Goal: Information Seeking & Learning: Find specific page/section

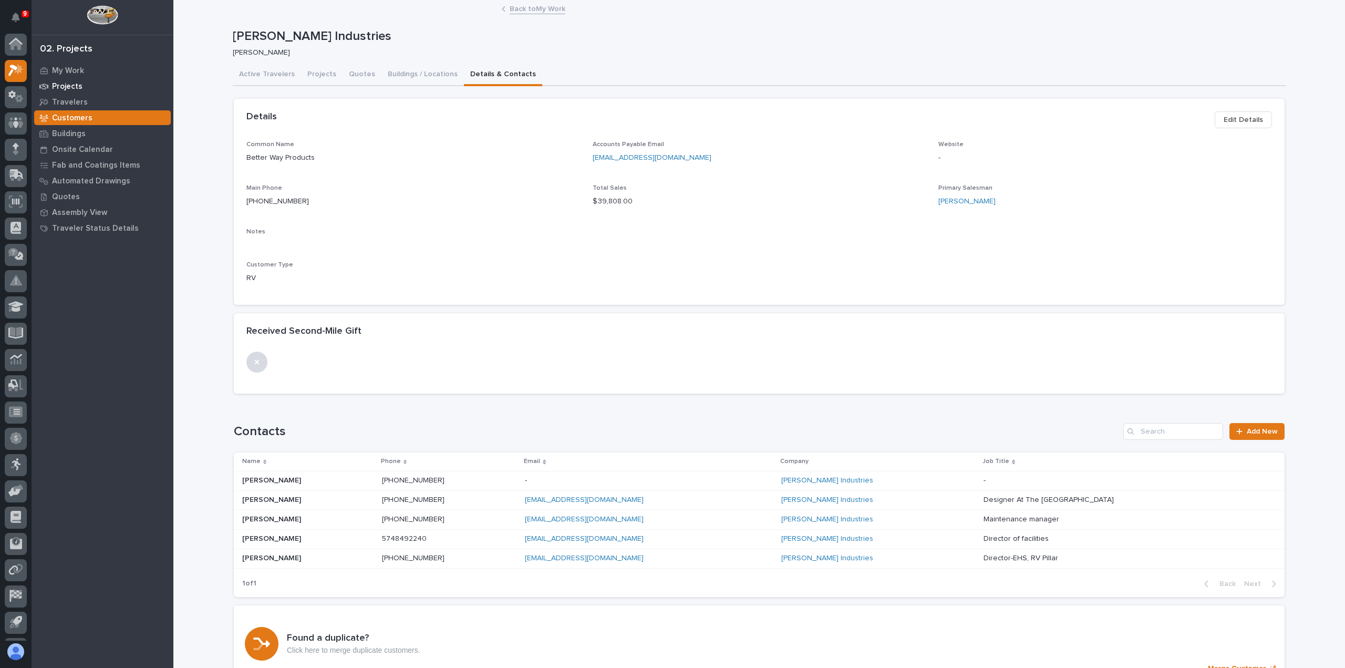
scroll to position [23, 0]
click at [69, 71] on p "My Work" at bounding box center [68, 70] width 32 height 9
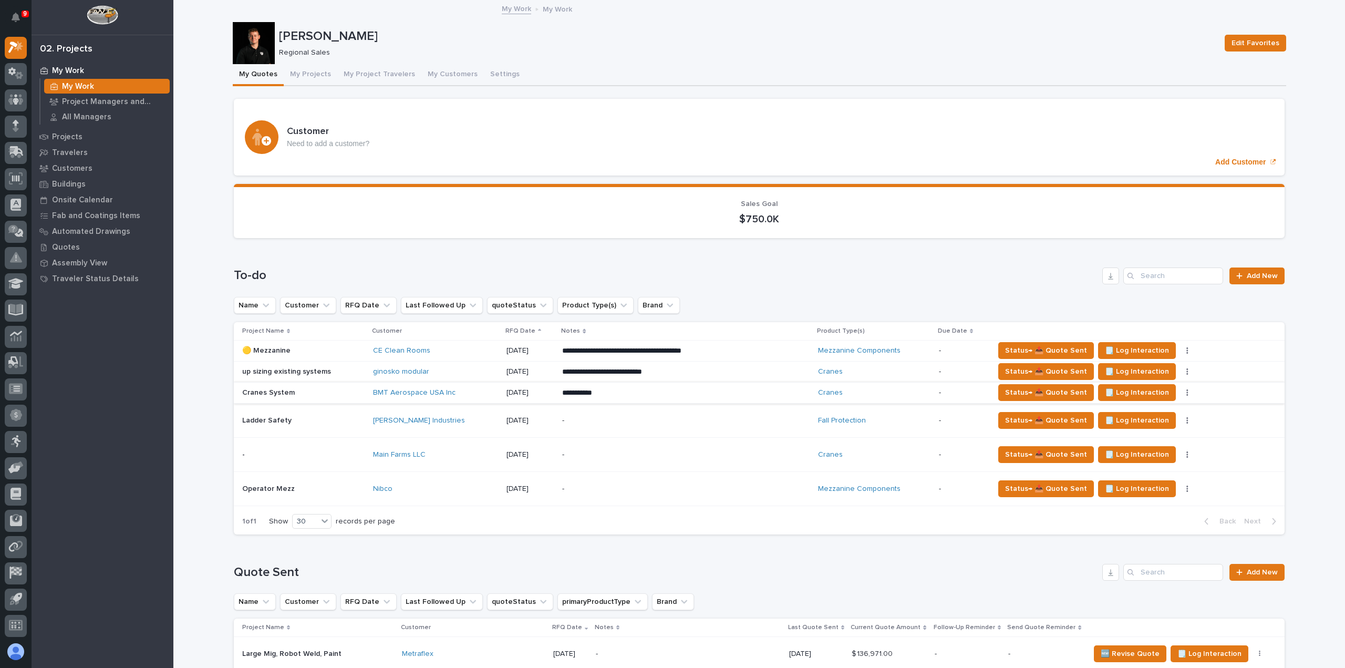
scroll to position [53, 0]
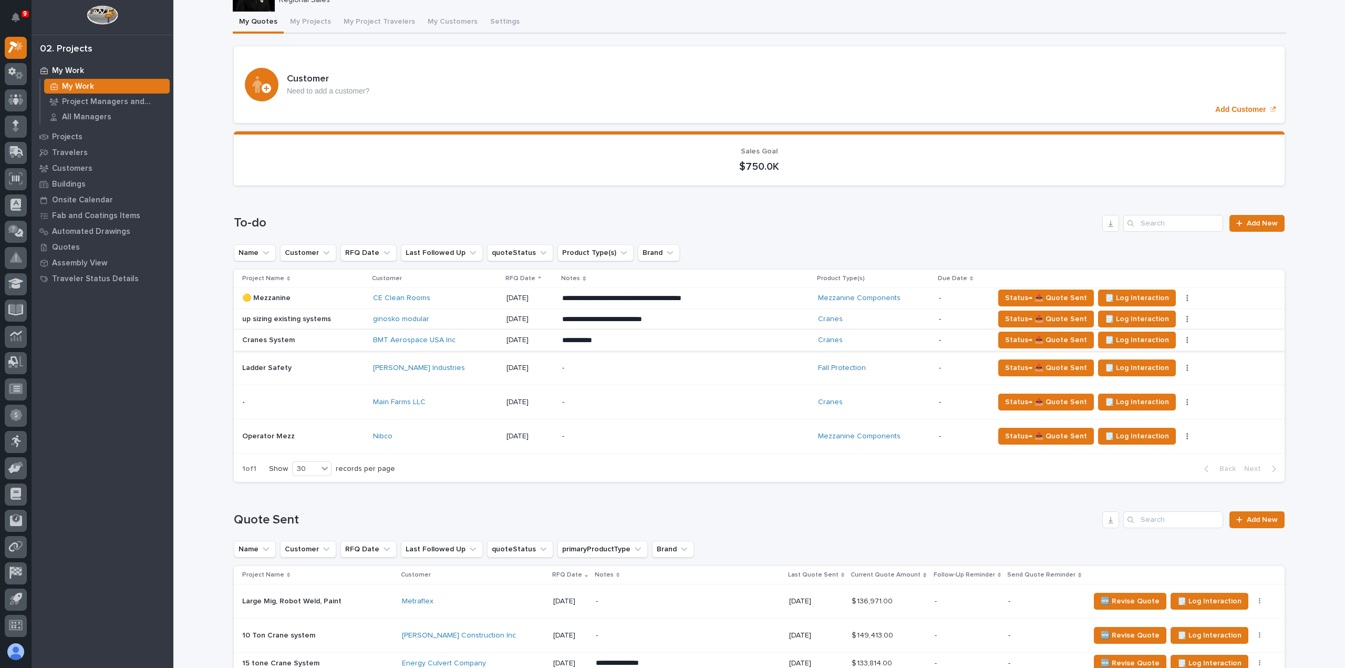
click at [1180, 342] on button "button" at bounding box center [1187, 339] width 15 height 7
click at [1135, 394] on span "Status→ ⏳ Inactive" at bounding box center [1114, 394] width 64 height 13
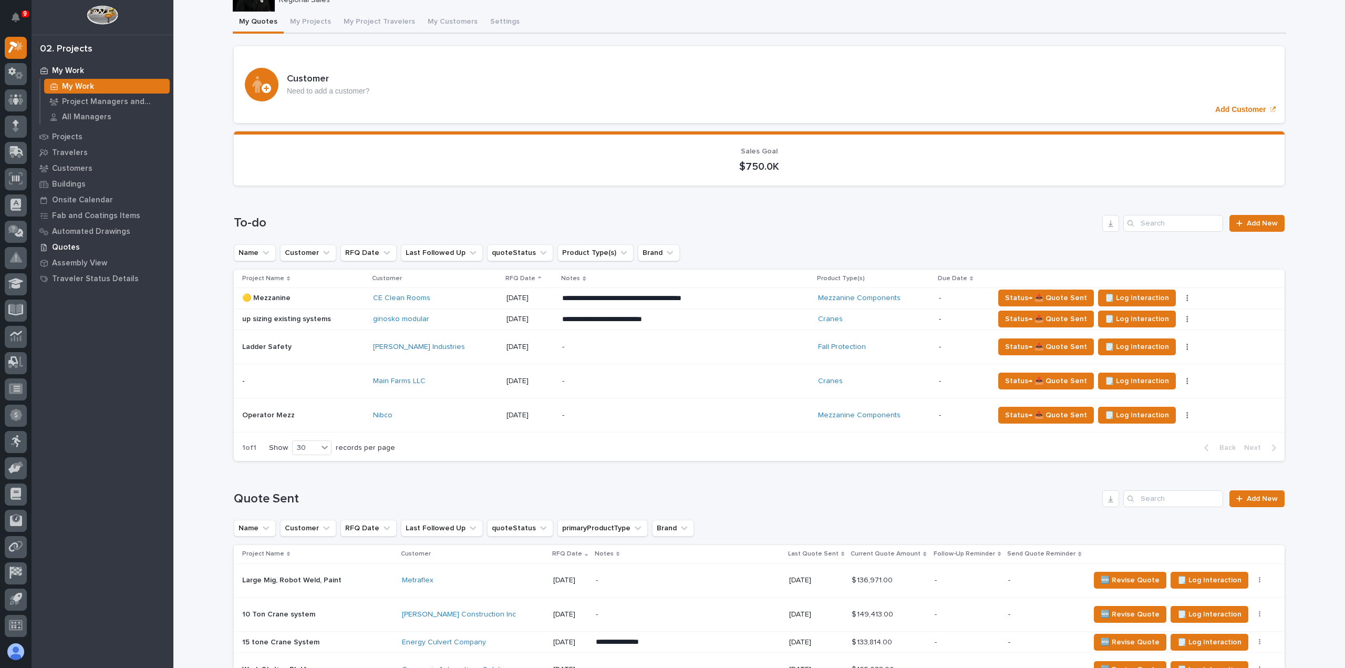
click at [71, 245] on p "Quotes" at bounding box center [66, 247] width 28 height 9
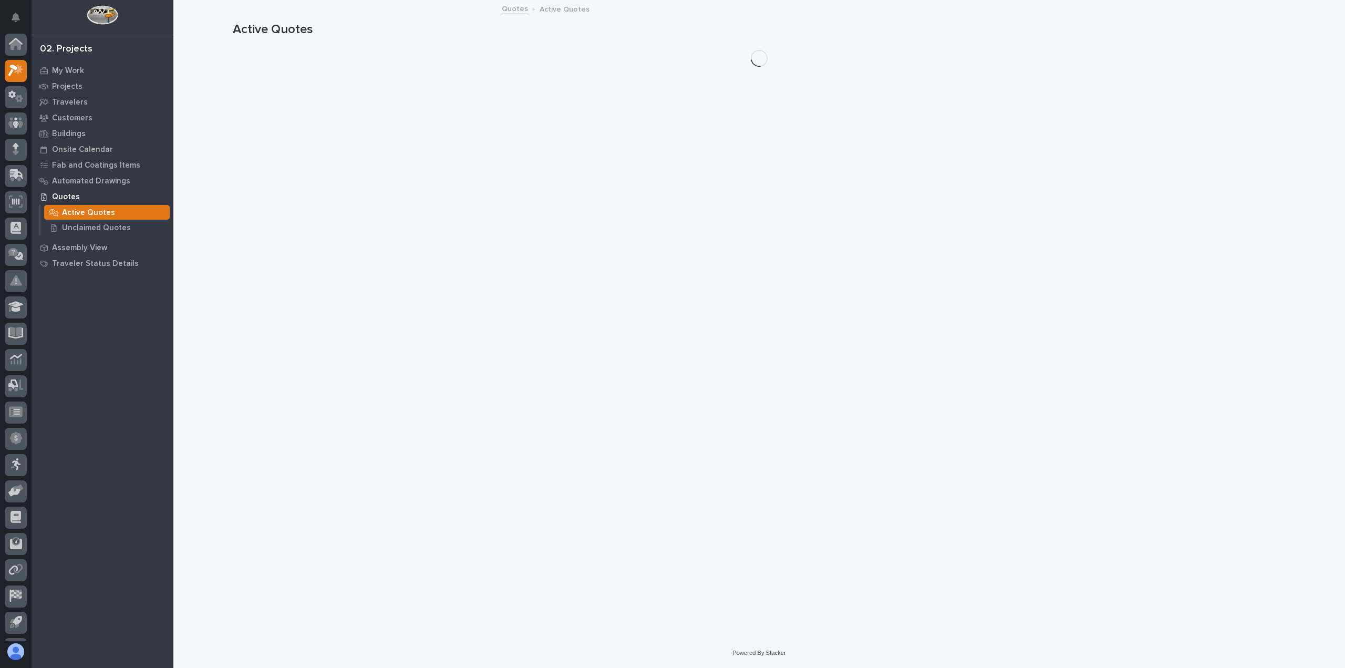
scroll to position [23, 0]
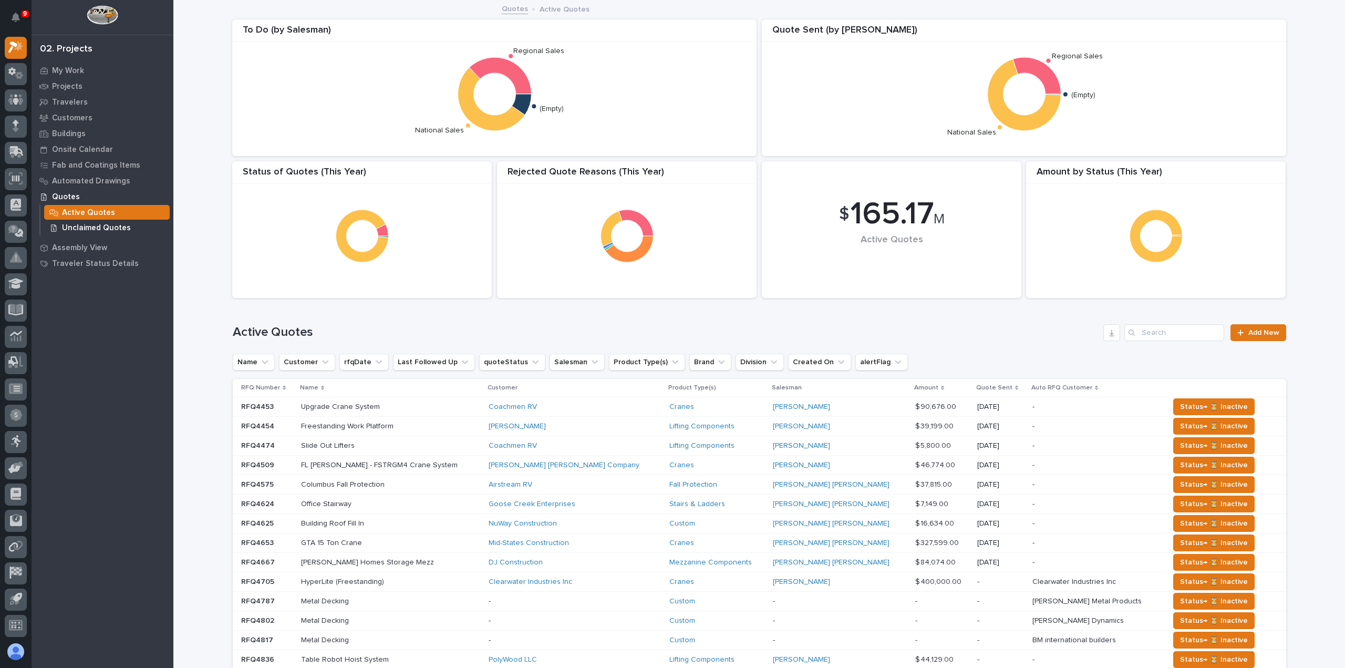
click at [102, 227] on p "Unclaimed Quotes" at bounding box center [96, 227] width 69 height 9
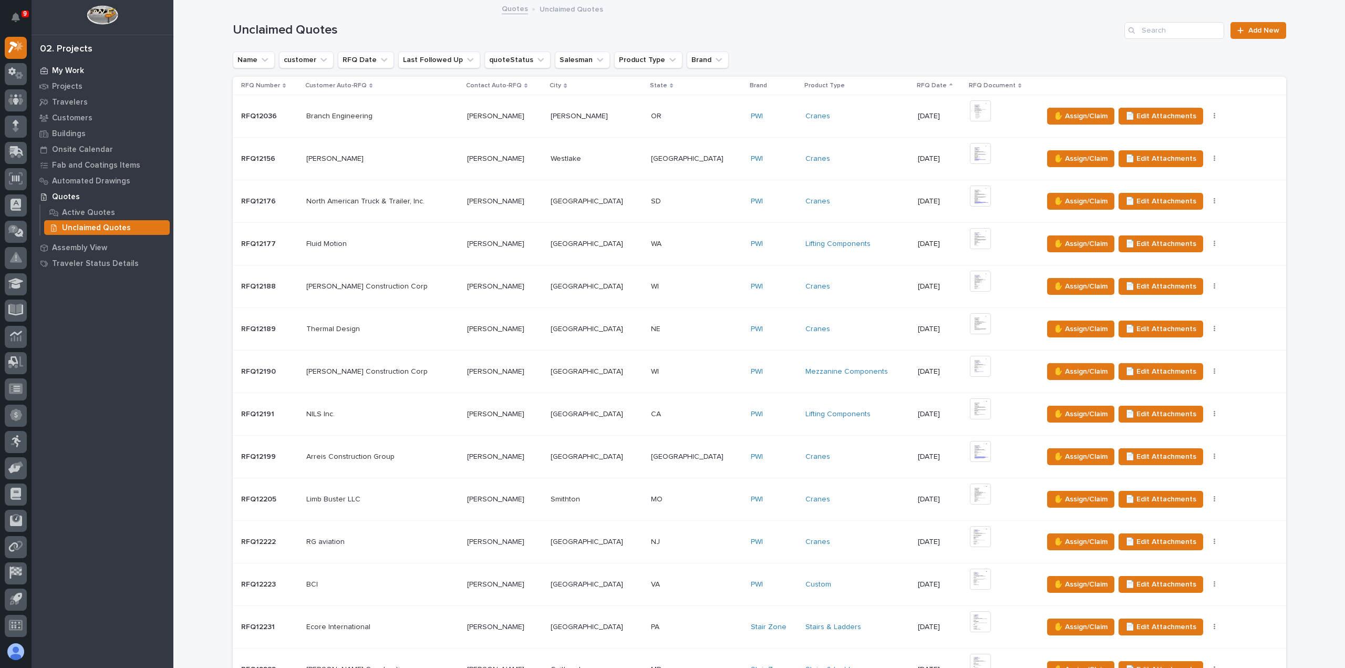
click at [73, 71] on p "My Work" at bounding box center [68, 70] width 32 height 9
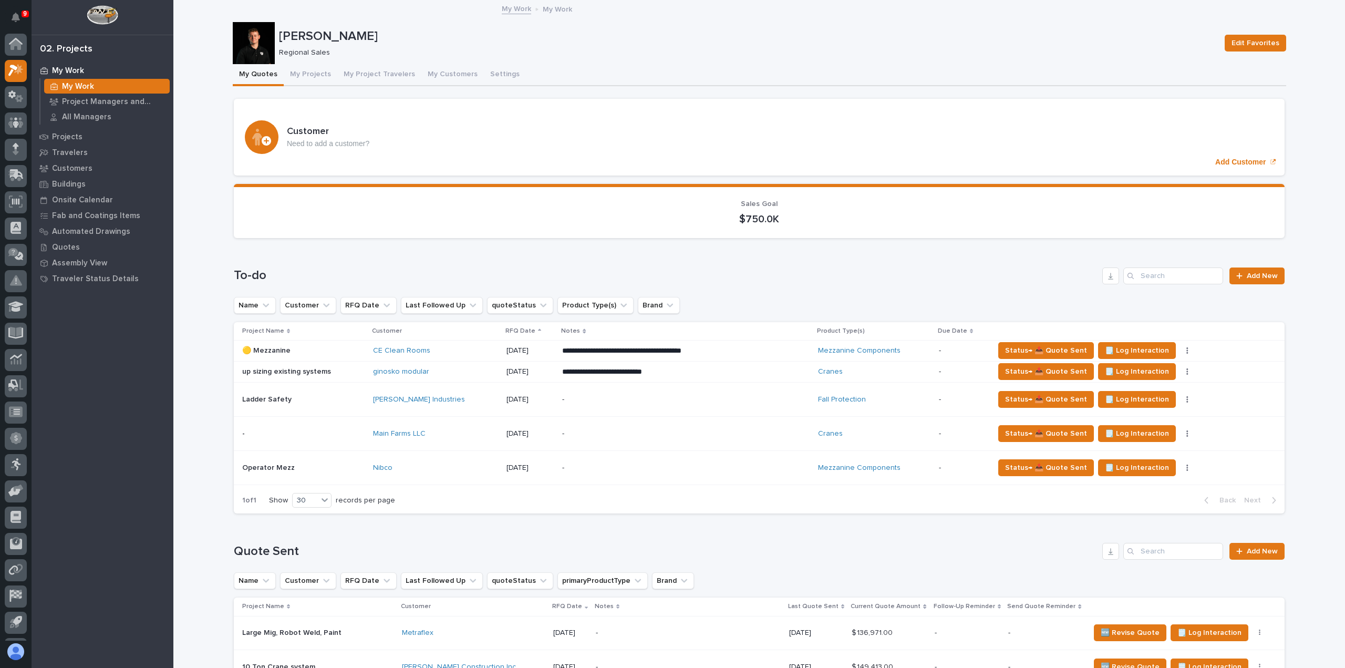
scroll to position [23, 0]
click at [309, 74] on button "My Projects" at bounding box center [311, 75] width 54 height 22
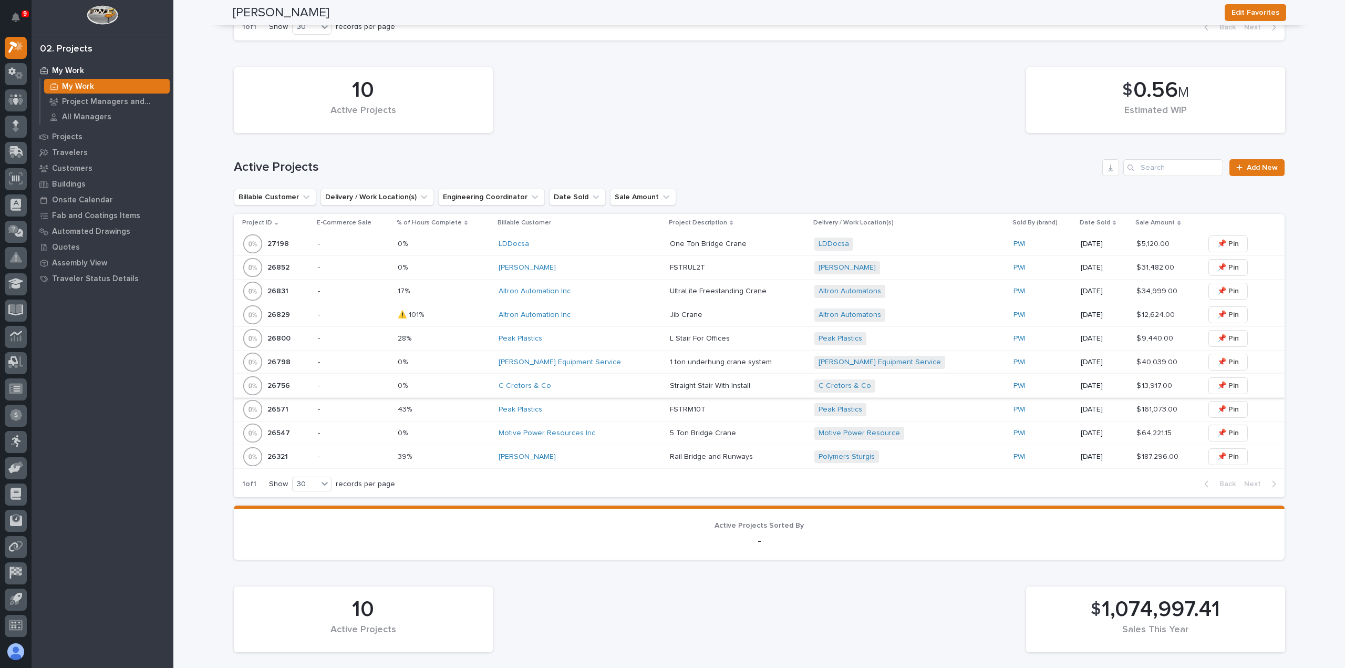
scroll to position [368, 0]
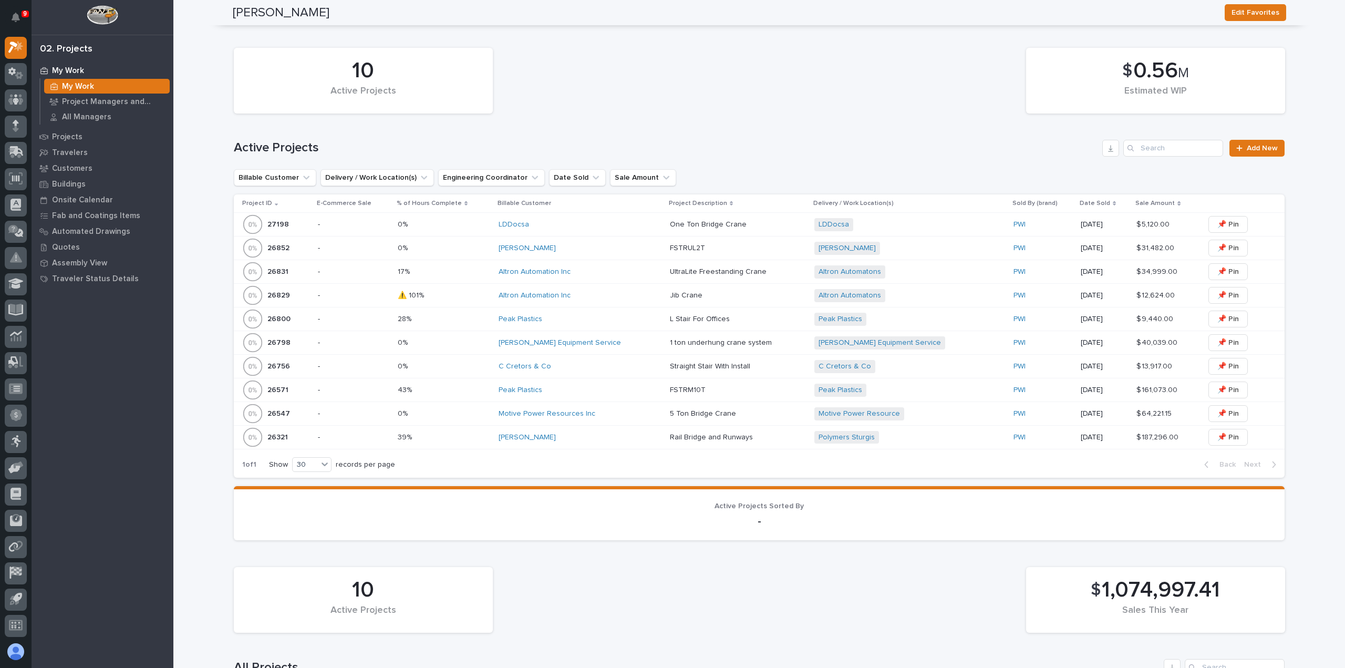
click at [615, 252] on div "Deloro Stellite" at bounding box center [580, 248] width 163 height 9
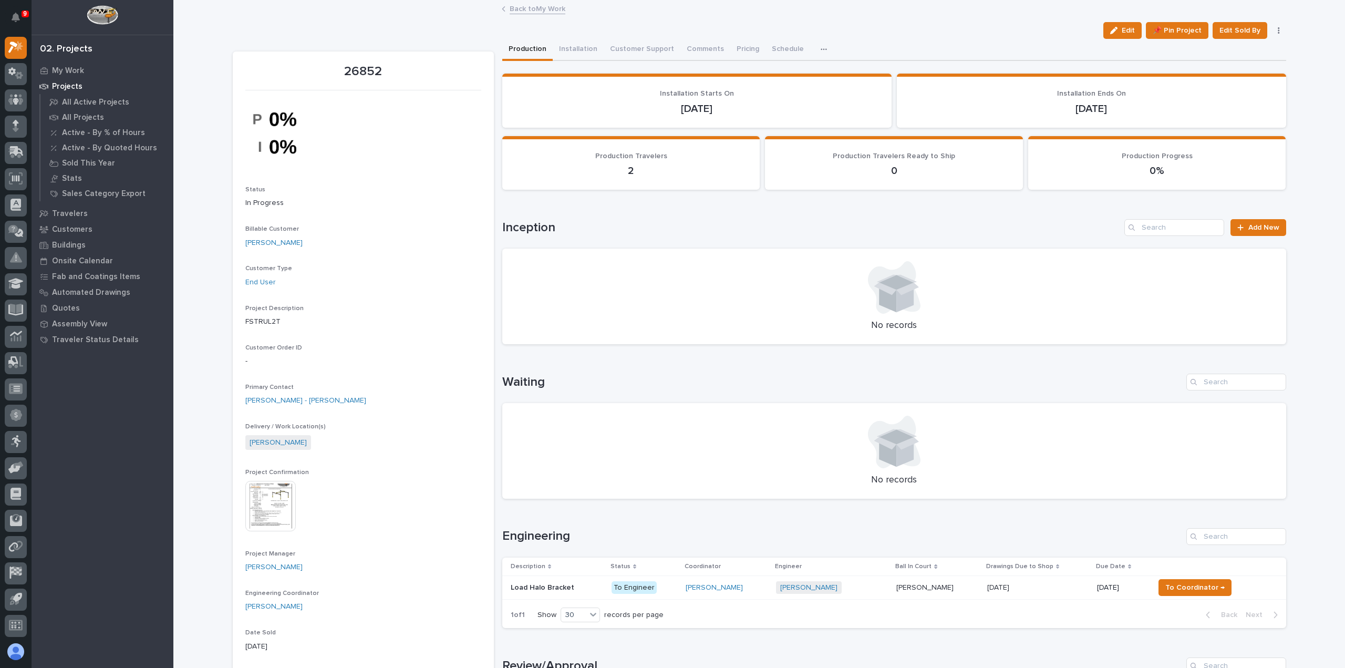
click at [518, 11] on link "Back to My Work" at bounding box center [538, 8] width 56 height 12
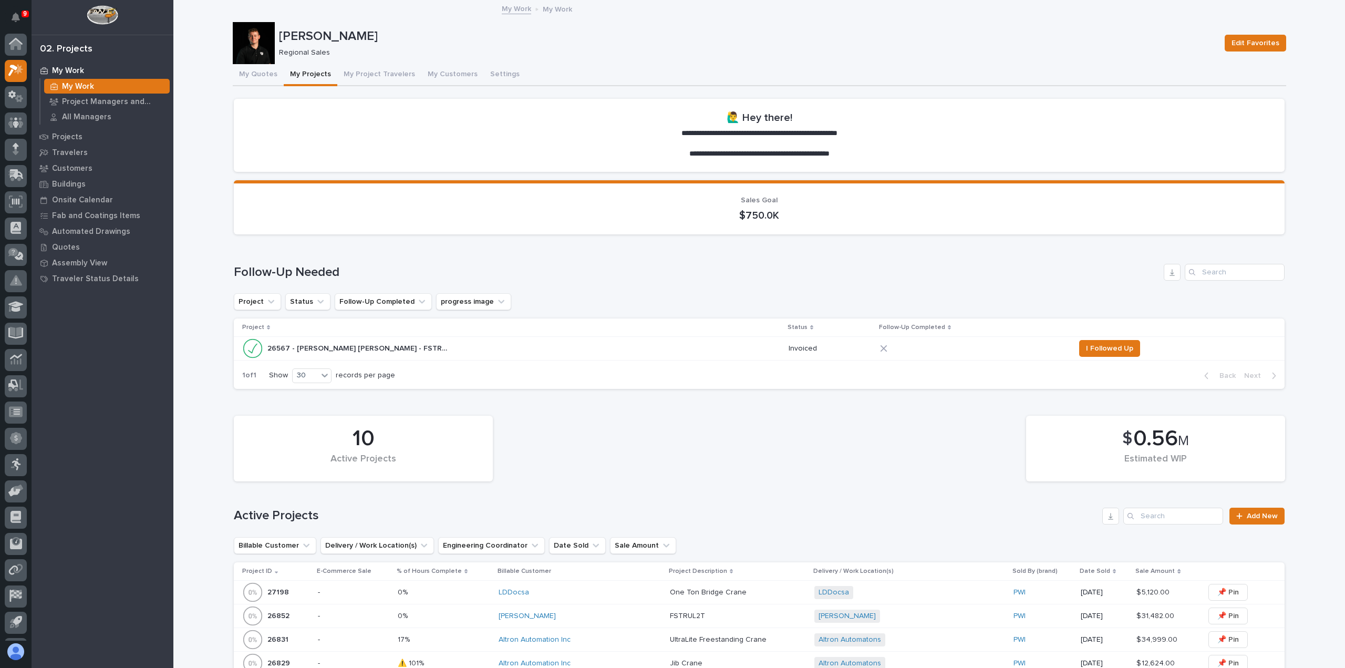
scroll to position [23, 0]
click at [266, 78] on button "My Quotes" at bounding box center [258, 75] width 51 height 22
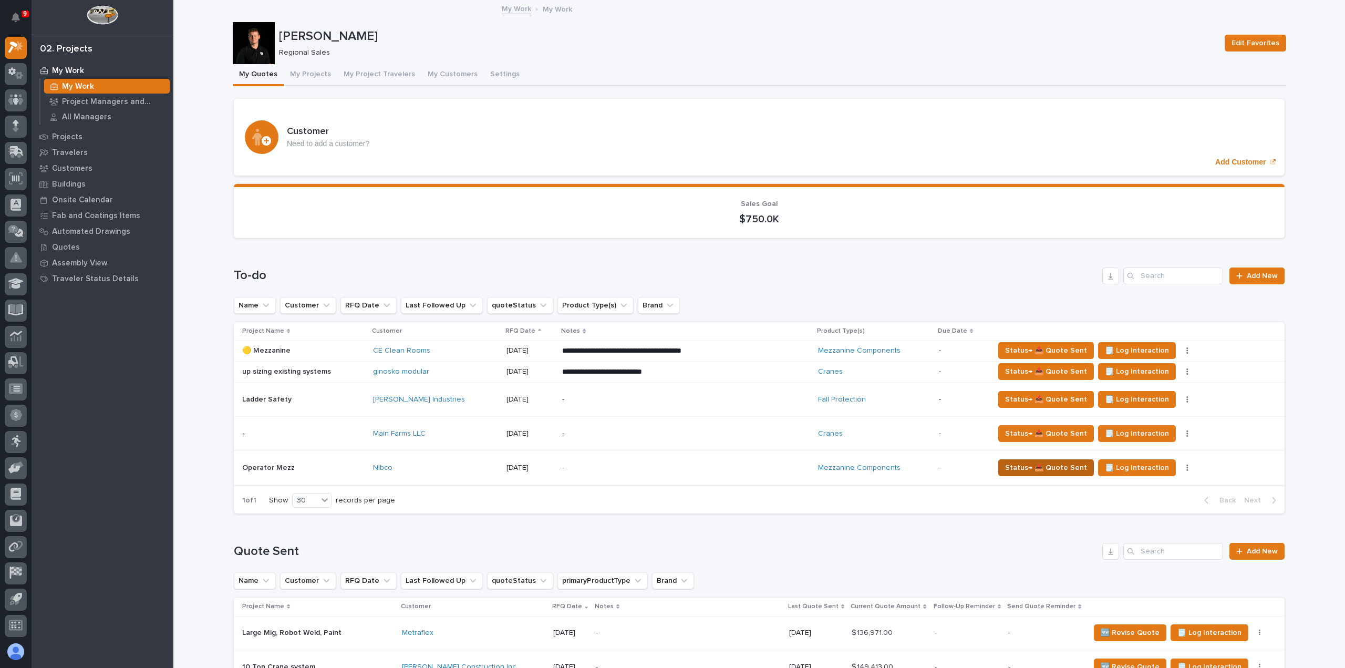
click at [1010, 468] on span "Status→ 📤 Quote Sent" at bounding box center [1046, 467] width 82 height 13
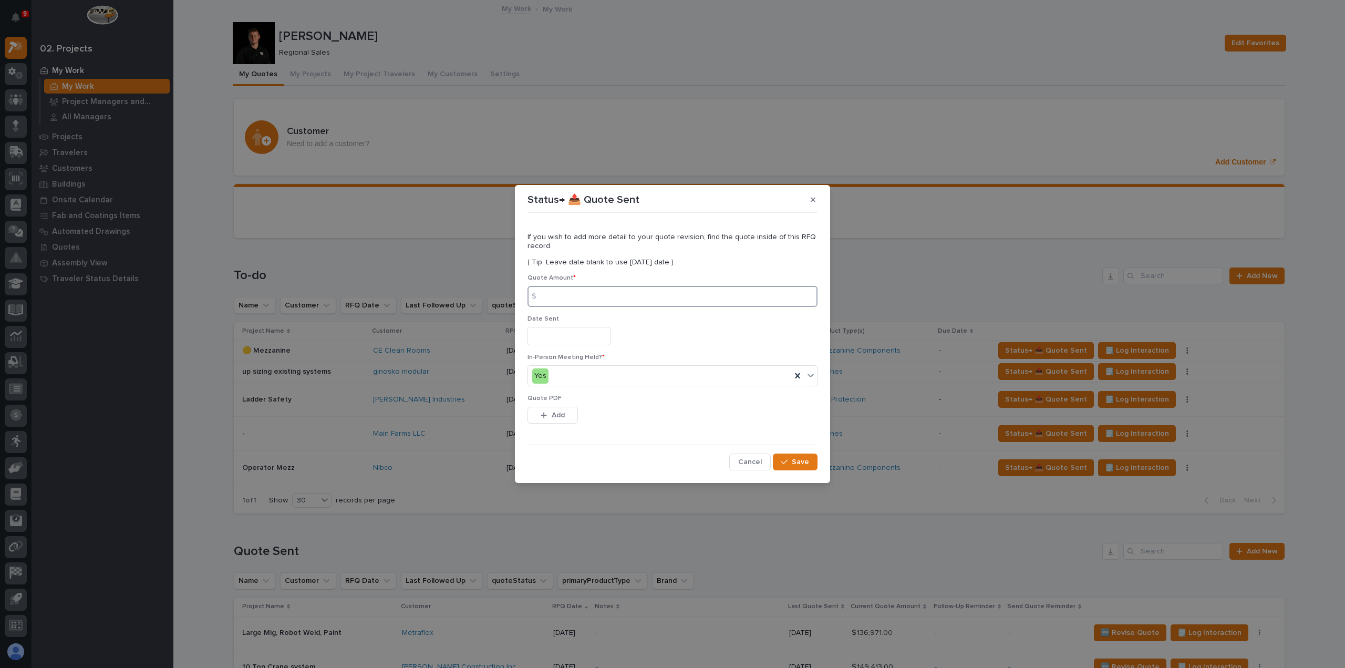
click at [651, 291] on input at bounding box center [672, 296] width 290 height 21
click at [596, 304] on input at bounding box center [672, 296] width 290 height 21
type input "14254"
click at [591, 340] on input "text" at bounding box center [568, 336] width 83 height 18
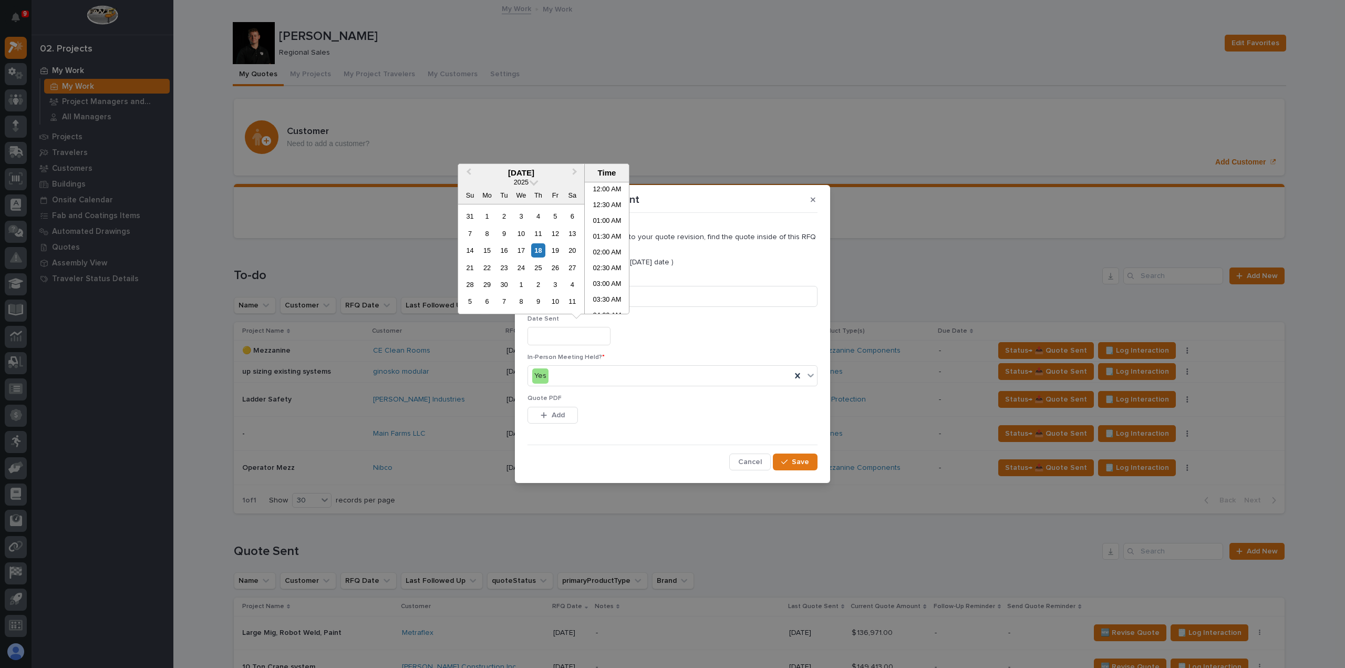
scroll to position [289, 0]
click at [541, 251] on div "18" at bounding box center [538, 250] width 14 height 14
type input "**********"
click at [558, 411] on span "Add" at bounding box center [558, 414] width 13 height 9
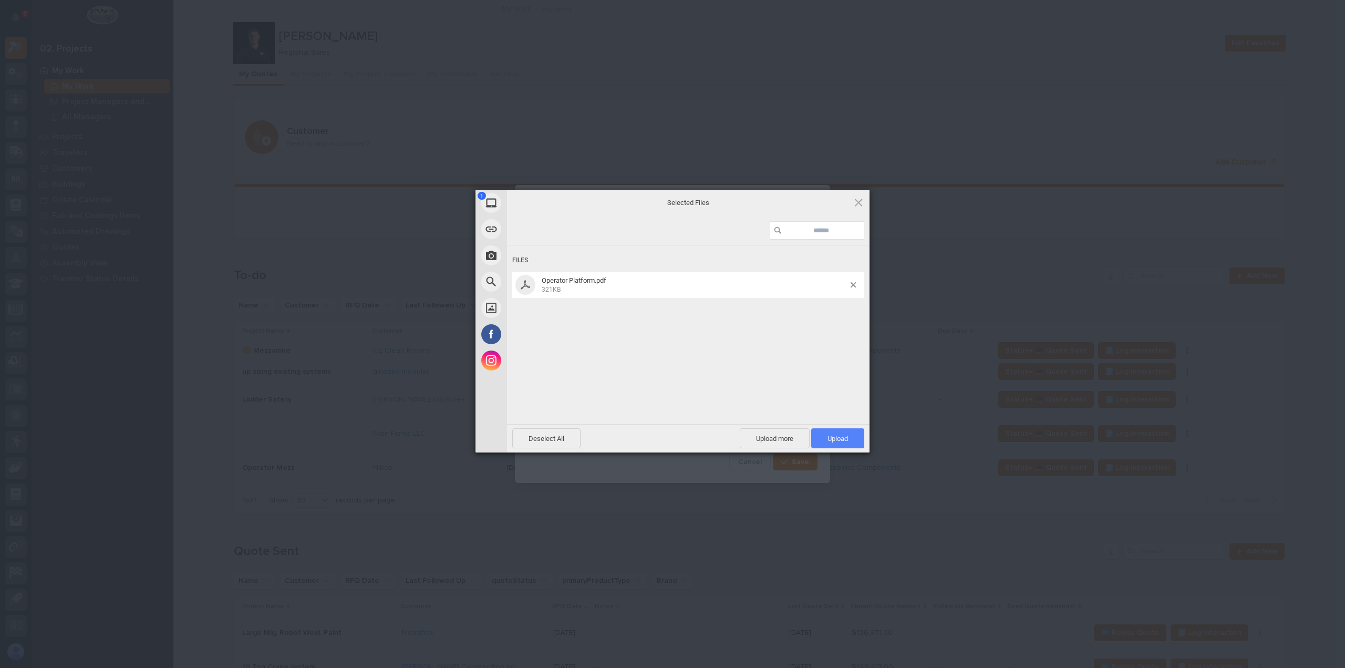
click at [835, 438] on span "Upload 1" at bounding box center [837, 438] width 20 height 8
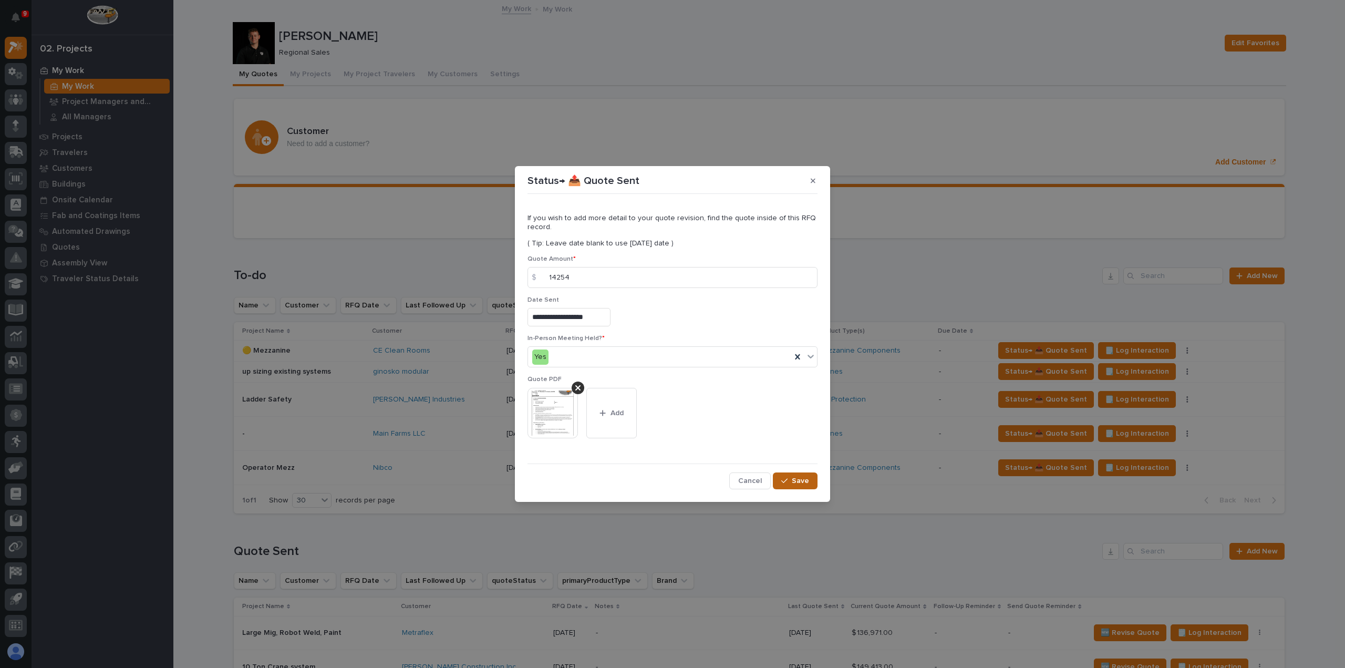
click at [798, 480] on span "Save" at bounding box center [800, 480] width 17 height 9
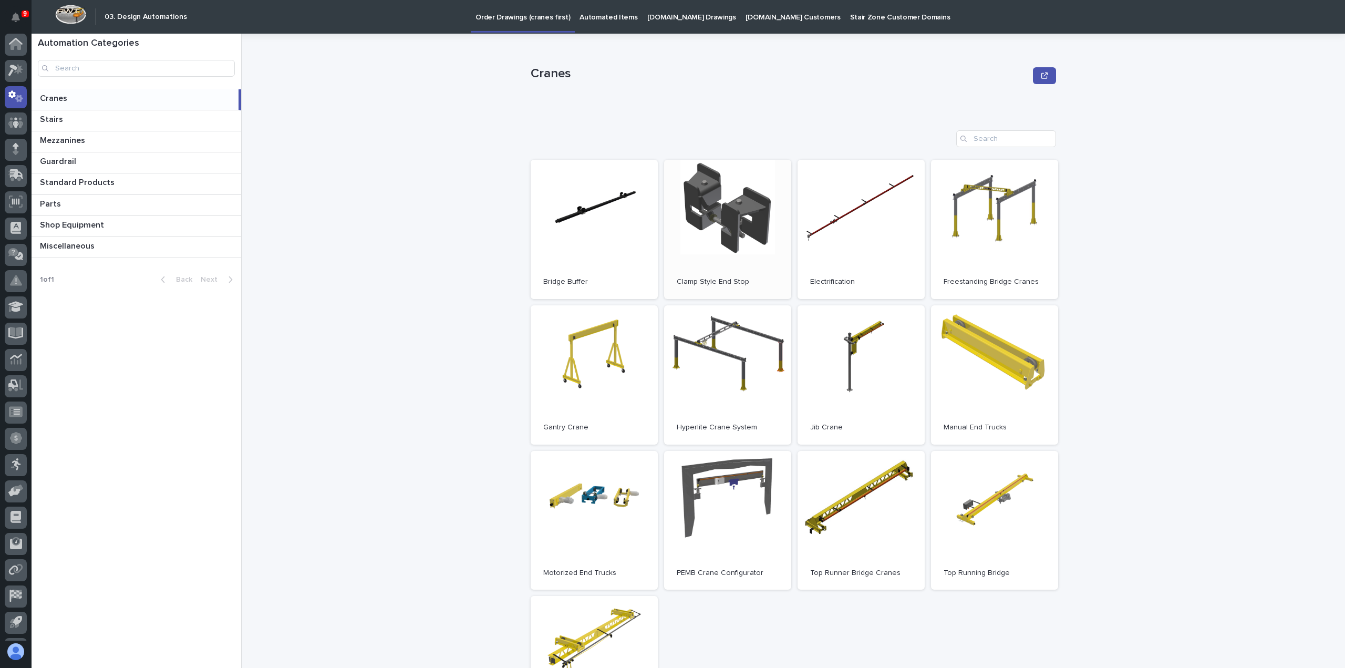
scroll to position [53, 0]
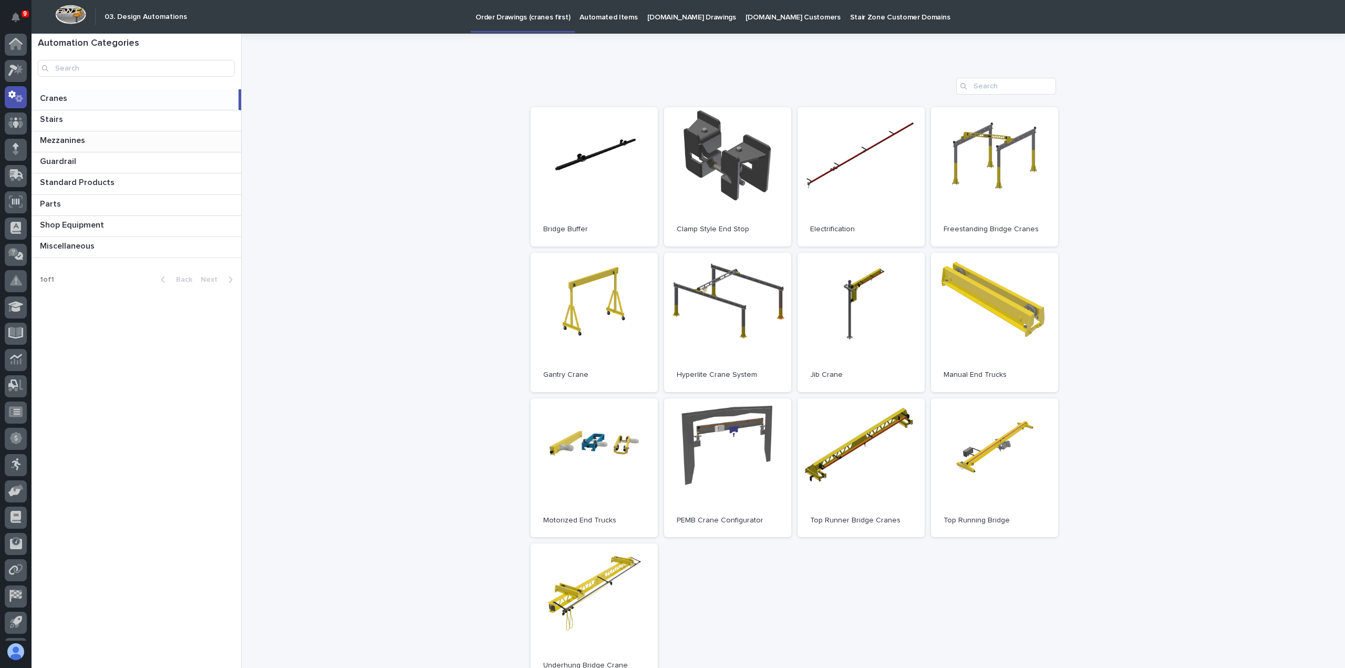
click at [122, 140] on p at bounding box center [138, 141] width 197 height 10
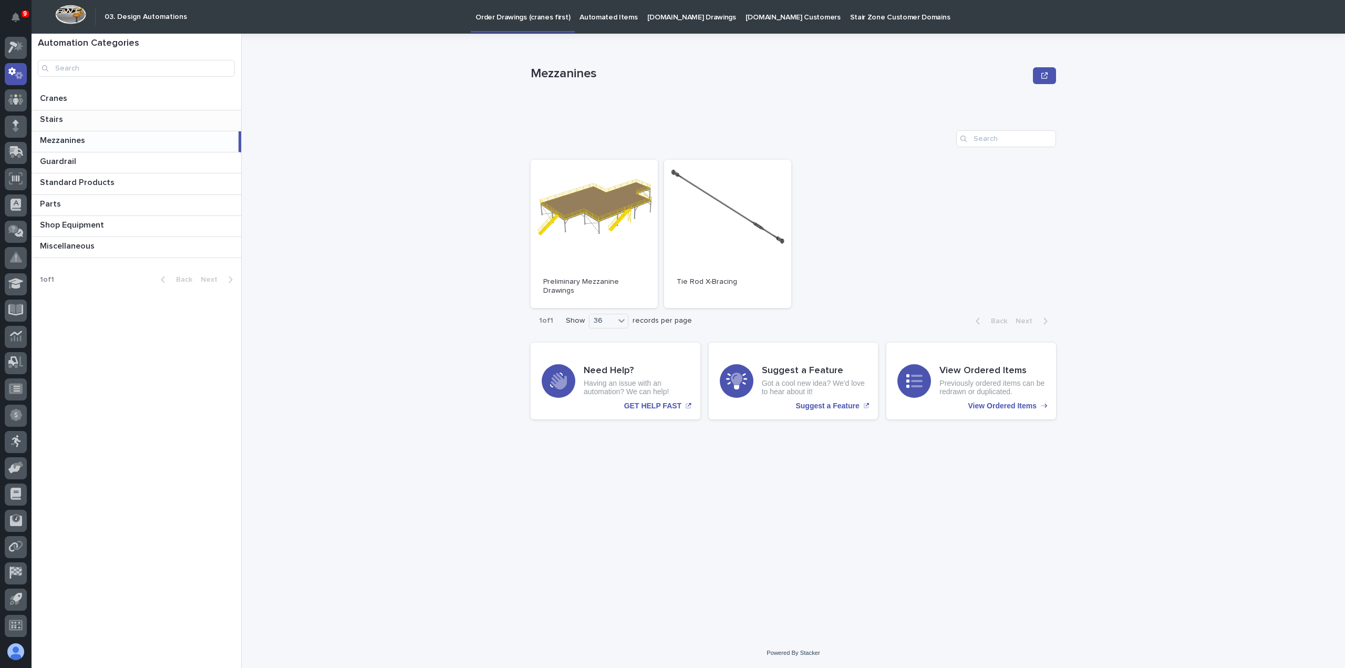
click at [129, 124] on p at bounding box center [138, 120] width 197 height 10
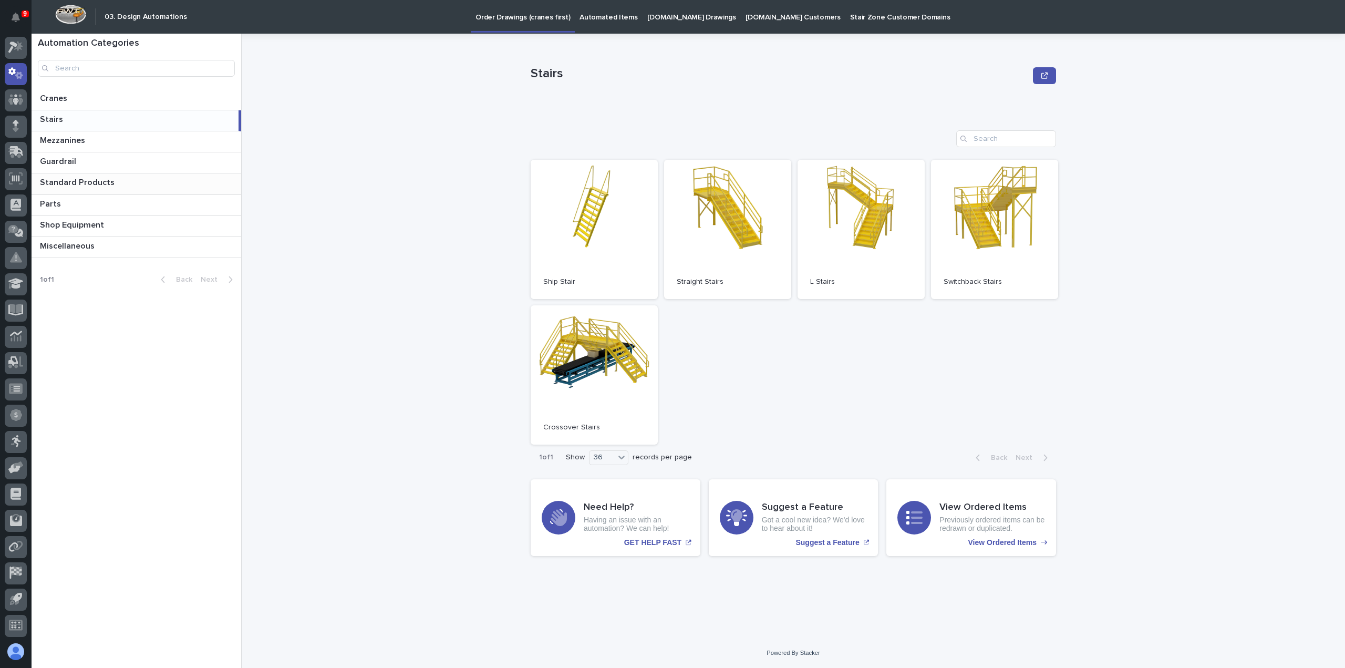
click at [155, 180] on p at bounding box center [138, 183] width 197 height 10
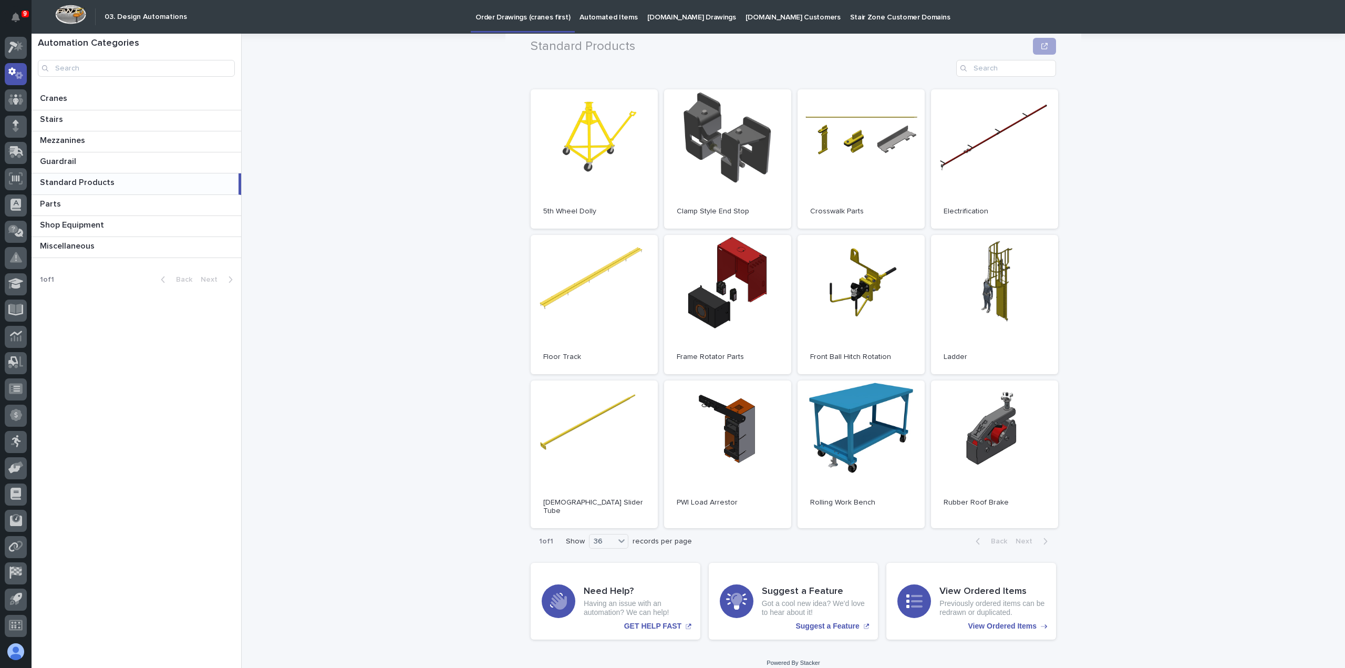
scroll to position [71, 0]
click at [95, 143] on p at bounding box center [138, 141] width 197 height 10
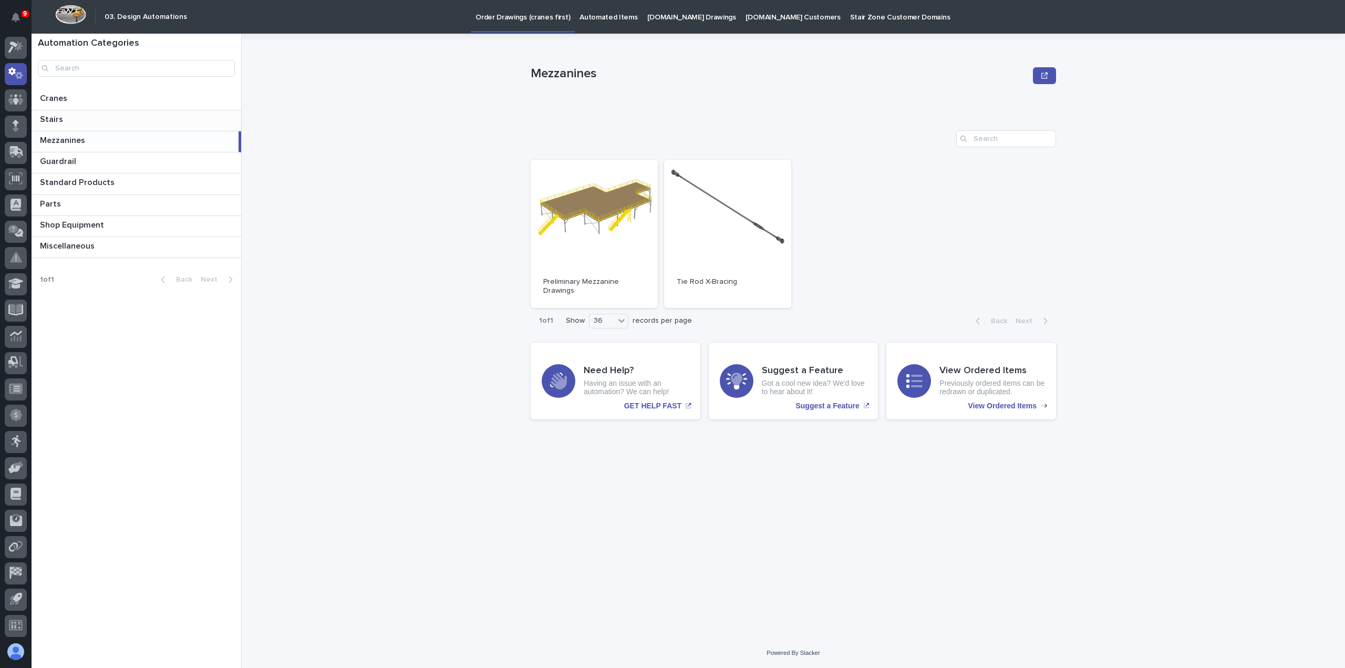
click at [156, 123] on p at bounding box center [138, 120] width 197 height 10
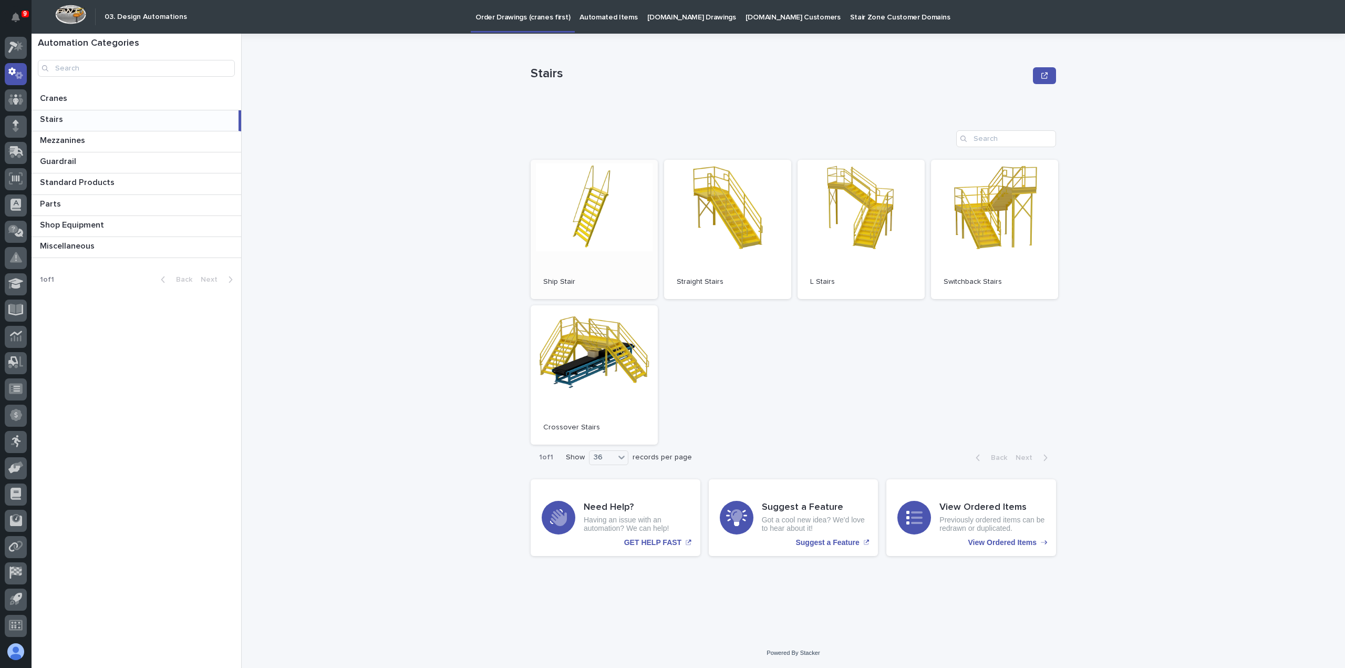
click at [596, 238] on link "Open" at bounding box center [594, 229] width 127 height 139
click at [721, 238] on link "Open" at bounding box center [727, 229] width 127 height 139
click at [21, 53] on div at bounding box center [16, 48] width 22 height 22
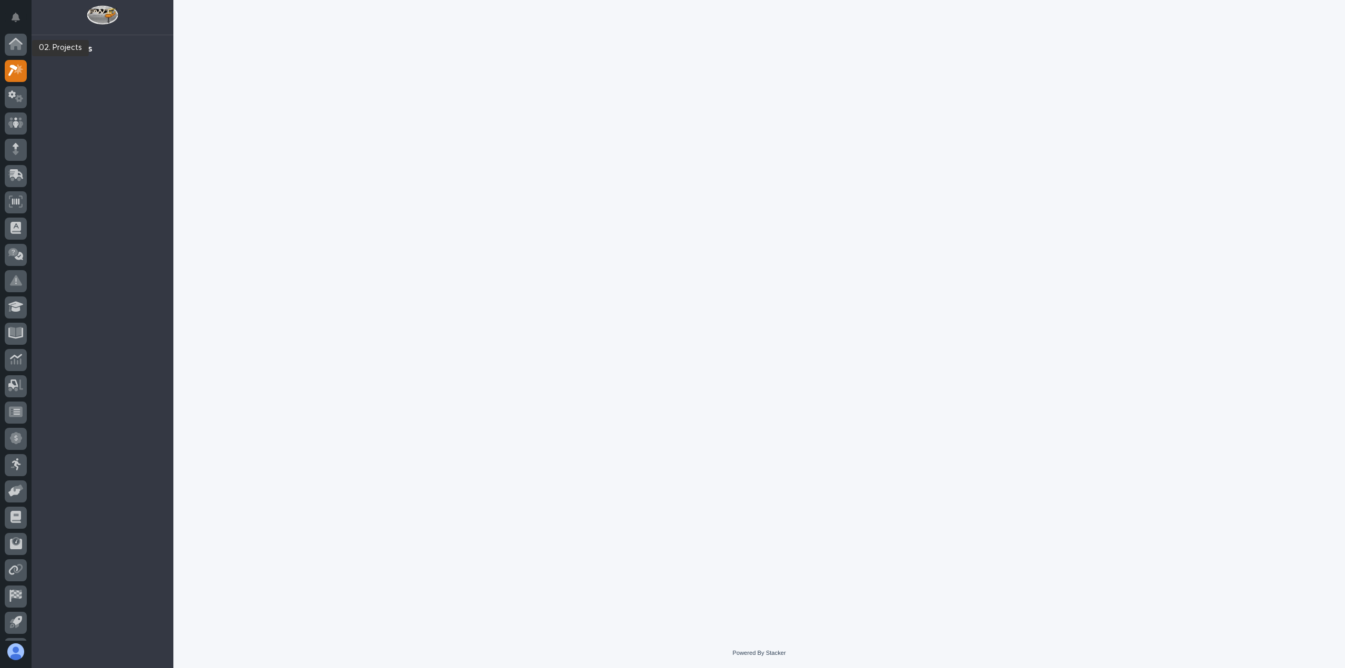
scroll to position [23, 0]
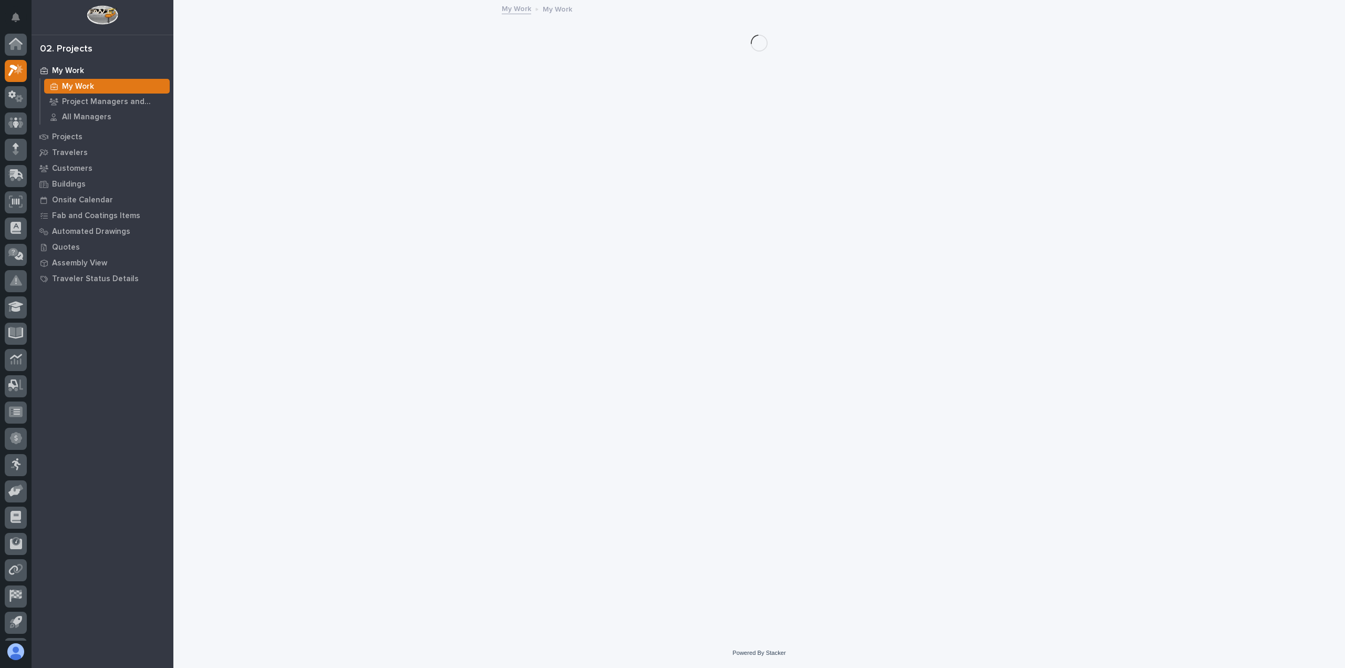
scroll to position [23, 0]
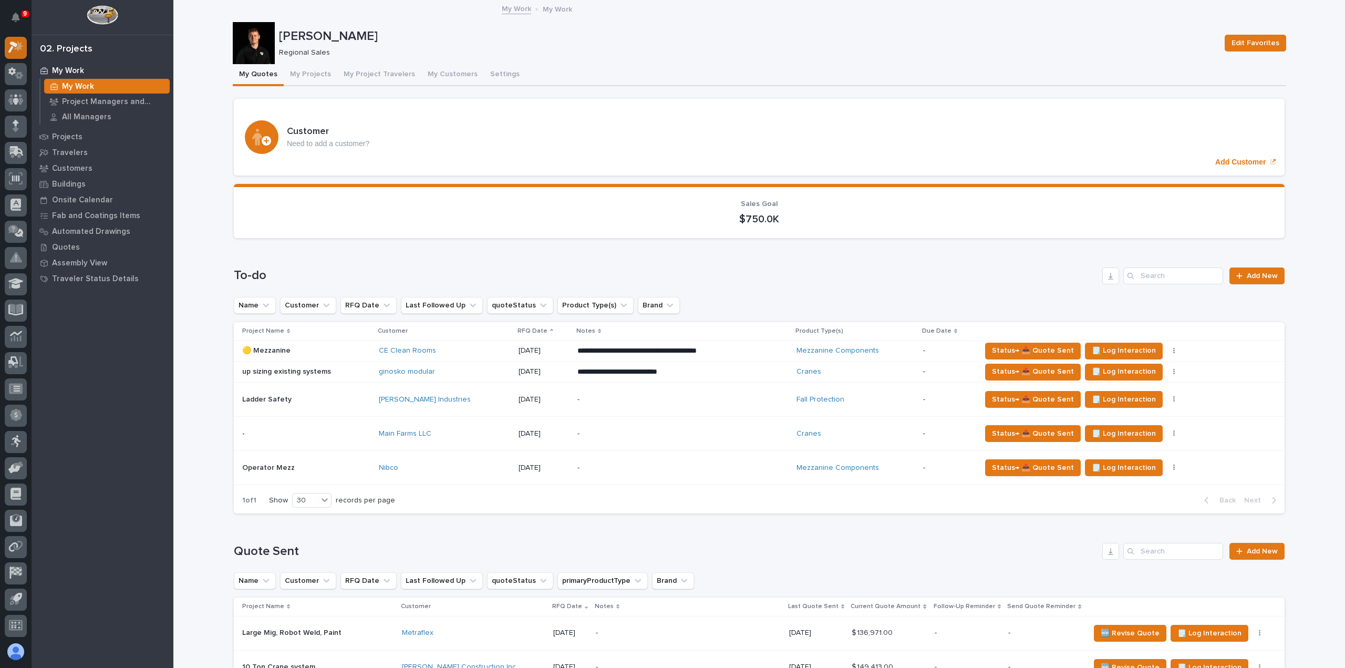
click at [17, 50] on icon at bounding box center [15, 47] width 15 height 12
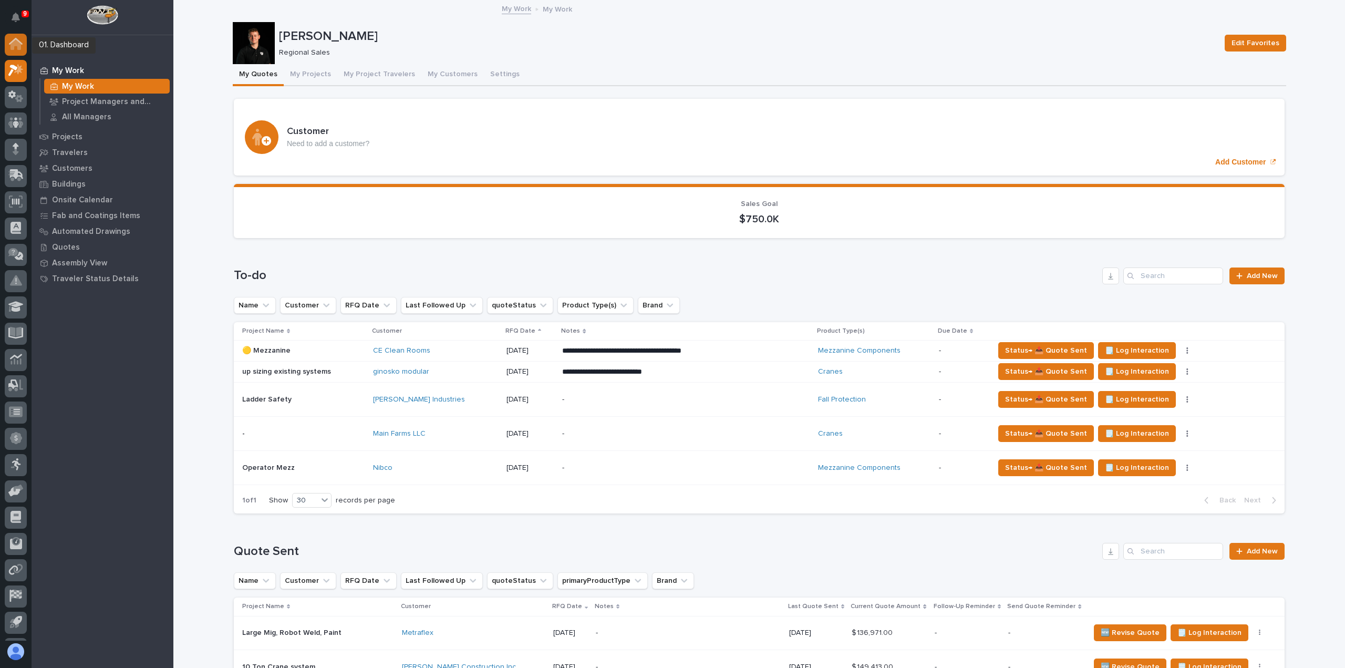
click at [11, 45] on icon at bounding box center [16, 45] width 11 height 11
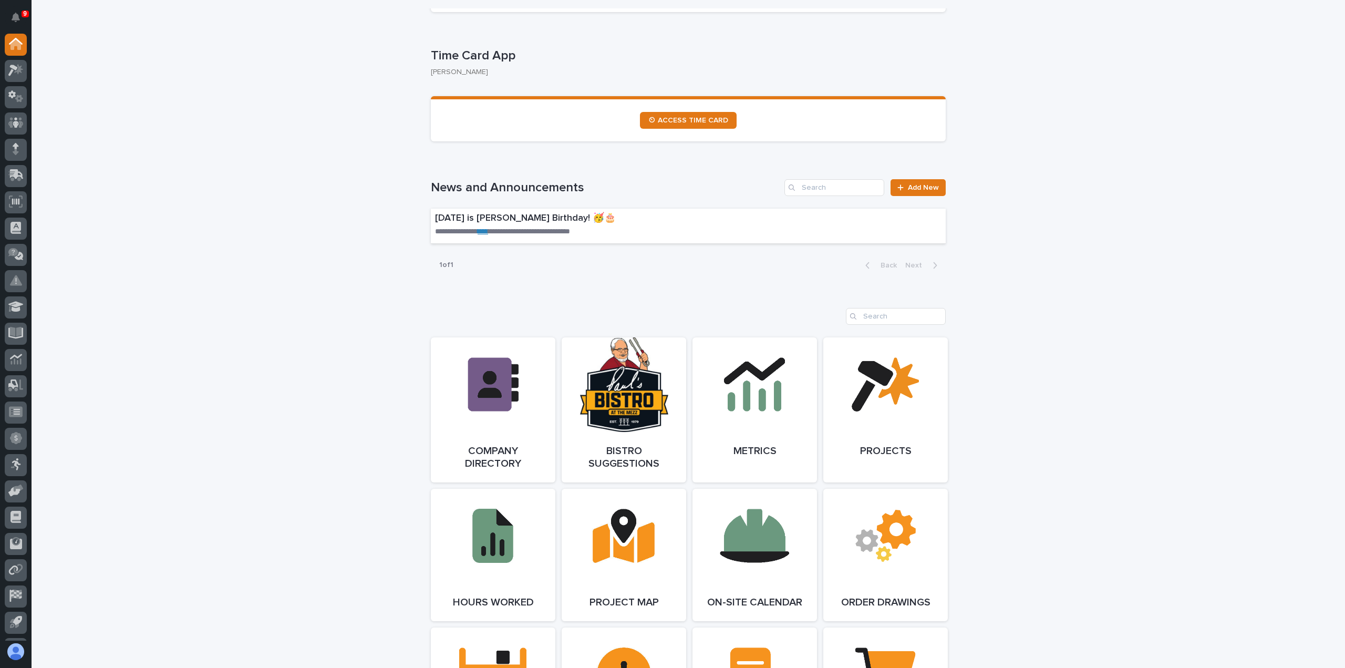
scroll to position [578, 0]
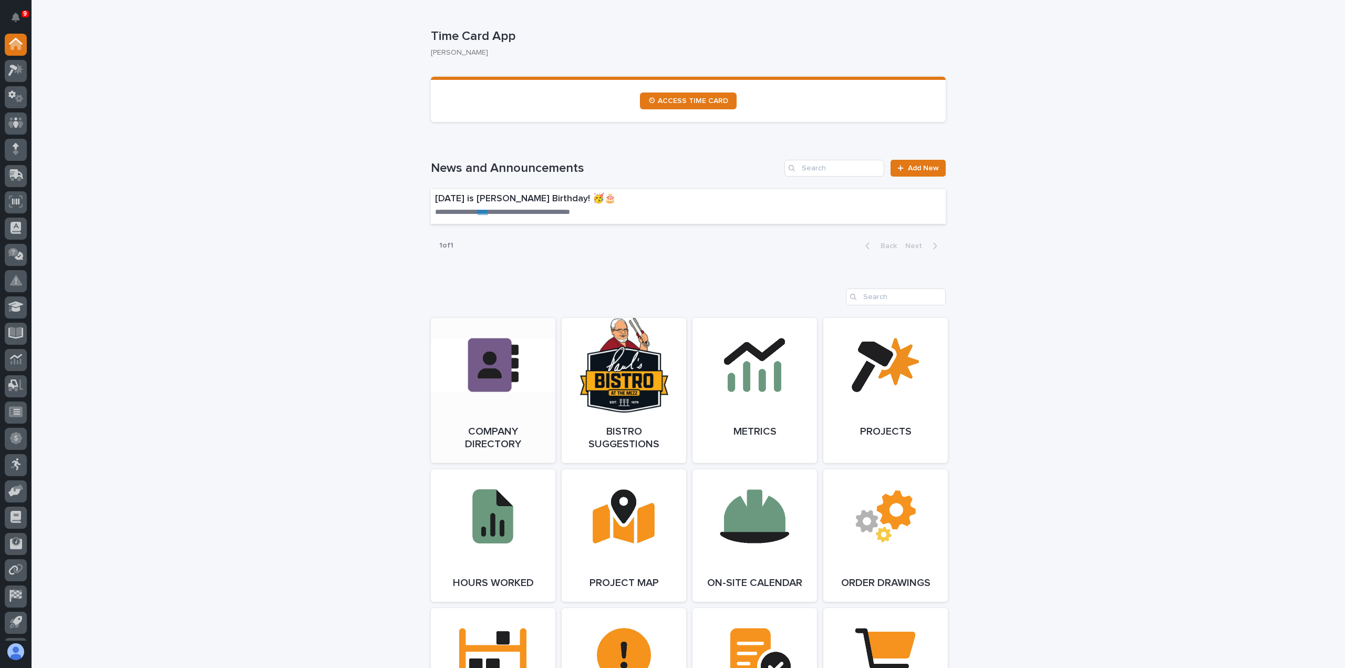
click at [483, 372] on link "Open Link" at bounding box center [493, 390] width 124 height 145
click at [20, 96] on icon at bounding box center [19, 98] width 8 height 7
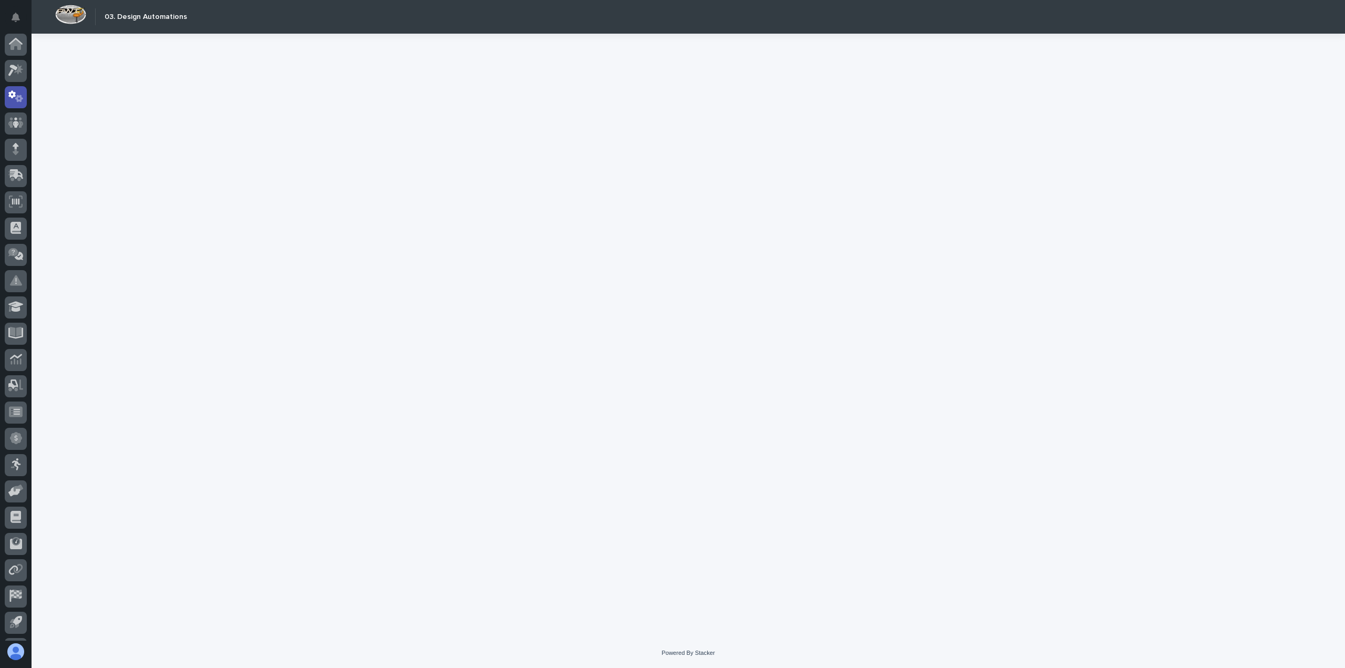
scroll to position [23, 0]
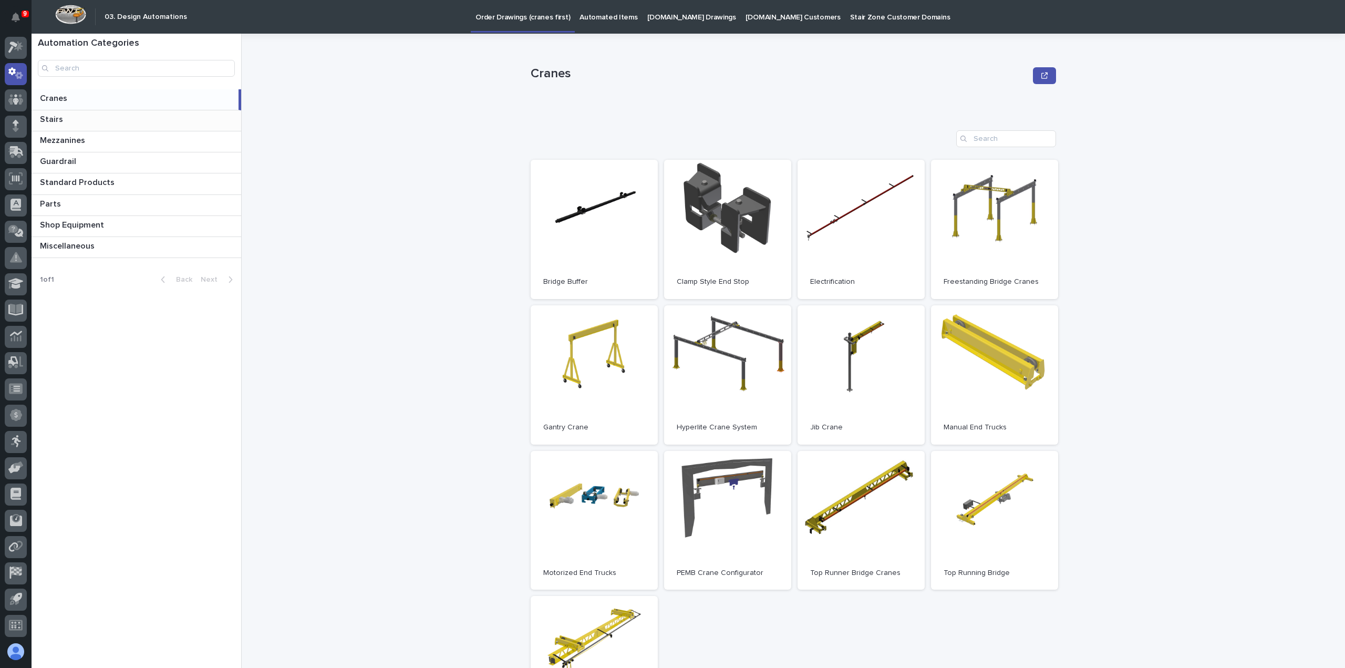
click at [71, 115] on p at bounding box center [138, 120] width 197 height 10
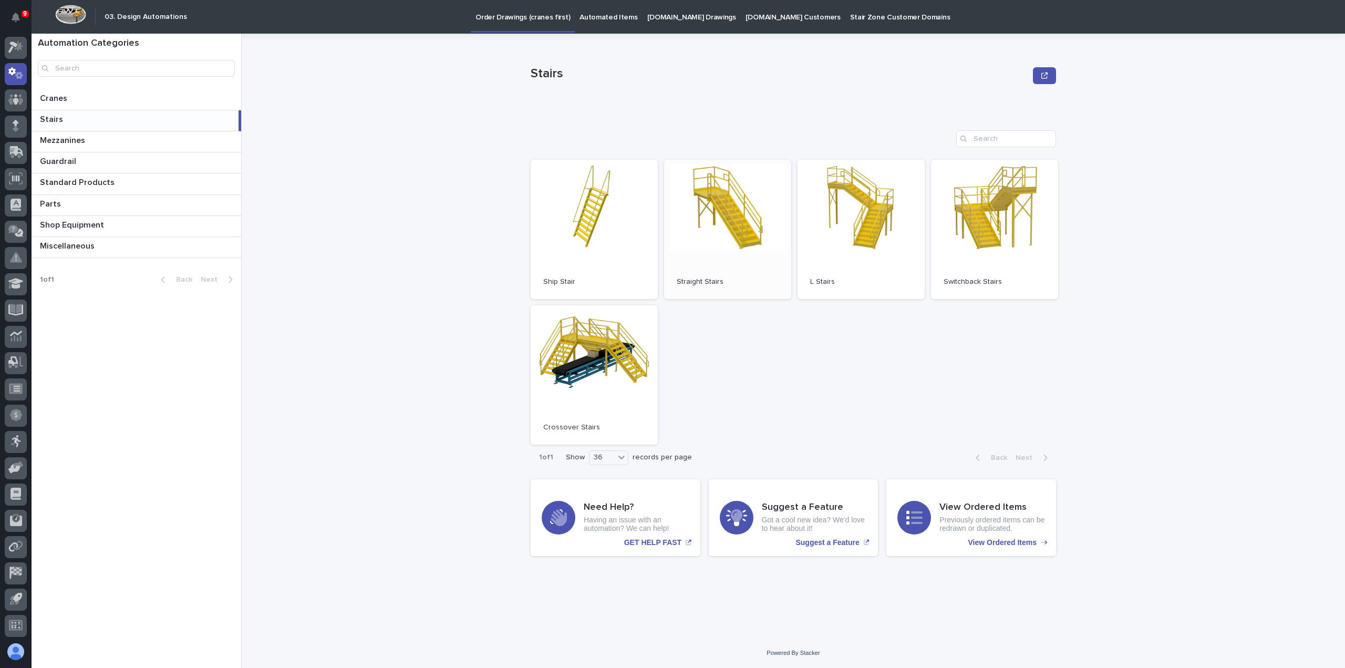
click at [757, 208] on link "Open" at bounding box center [727, 229] width 127 height 139
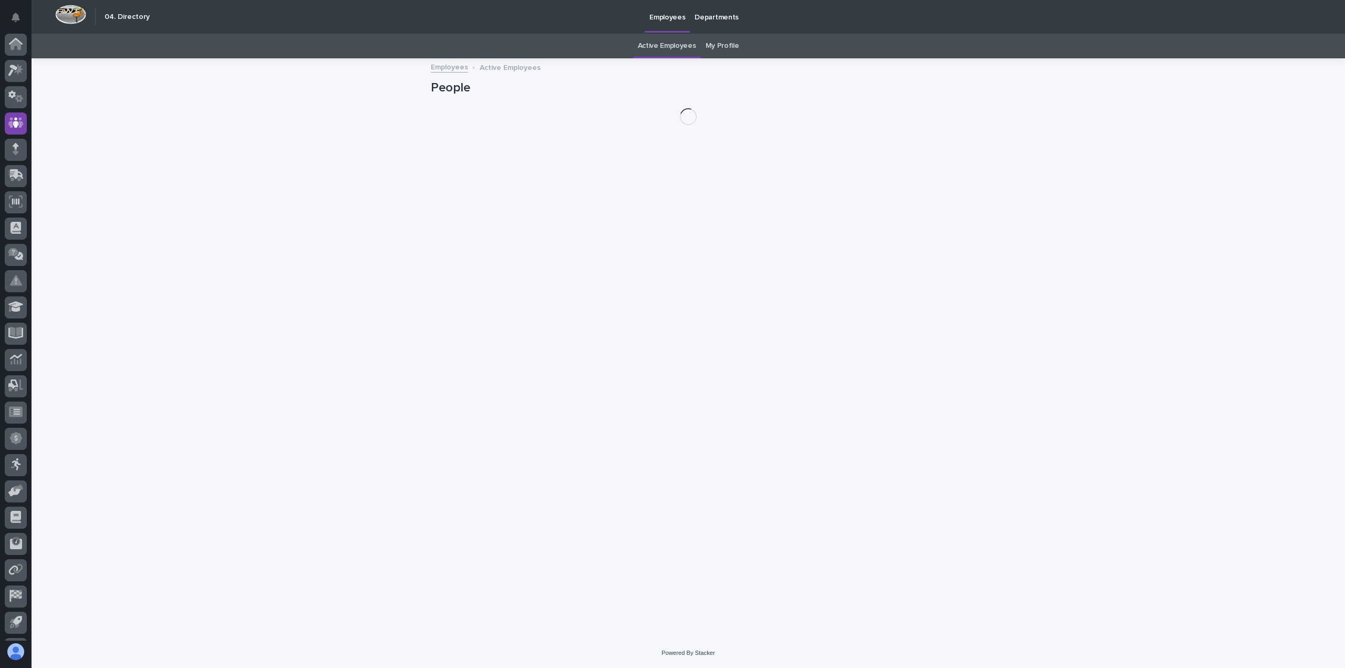
scroll to position [23, 0]
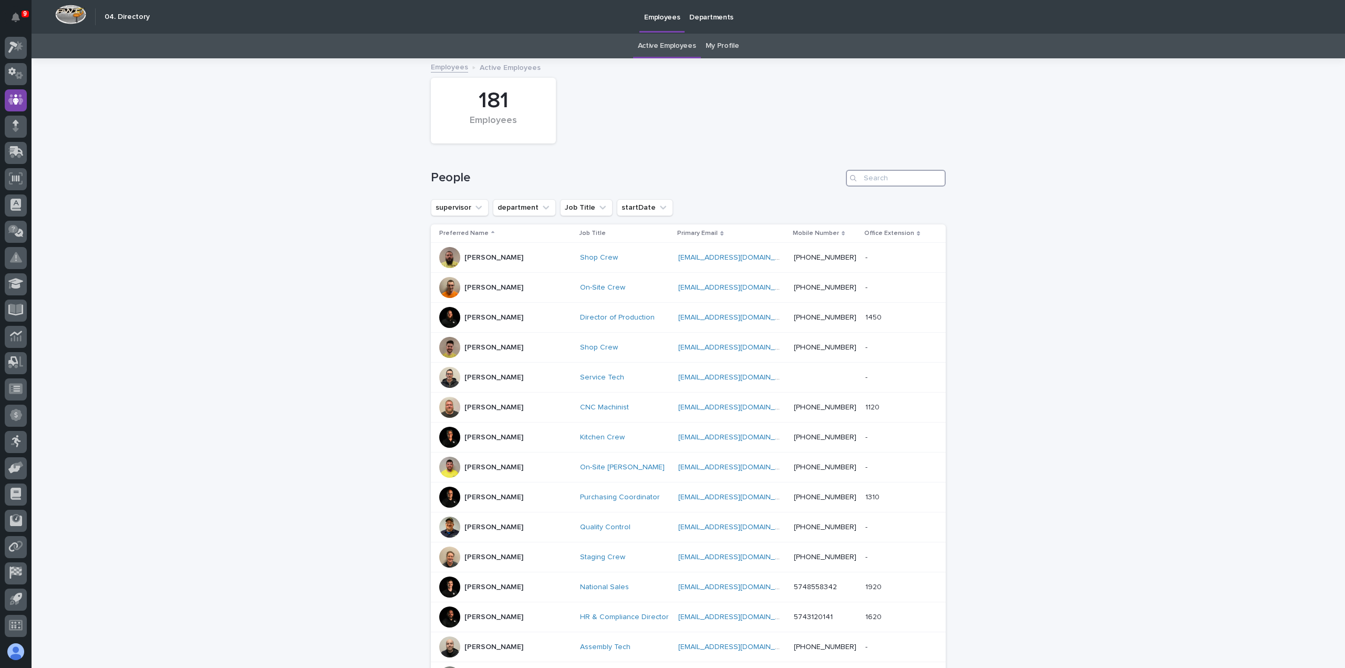
click at [865, 183] on input "Search" at bounding box center [896, 178] width 100 height 17
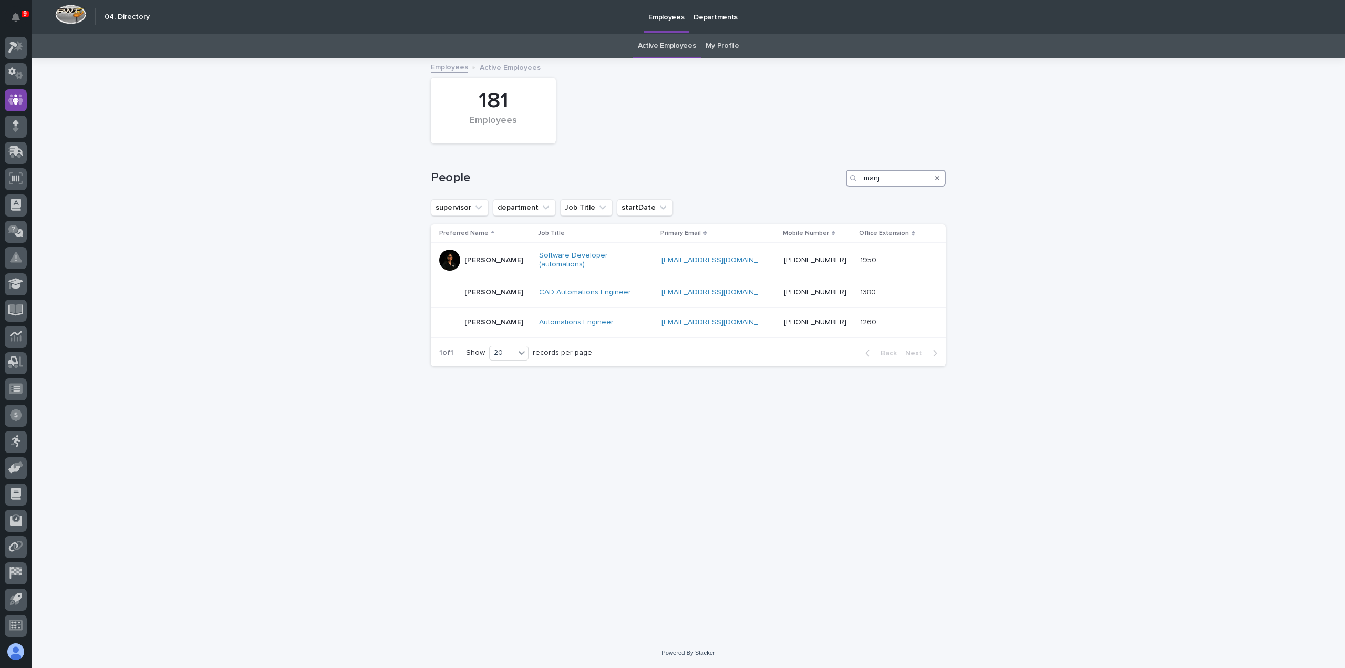
type input "manj"
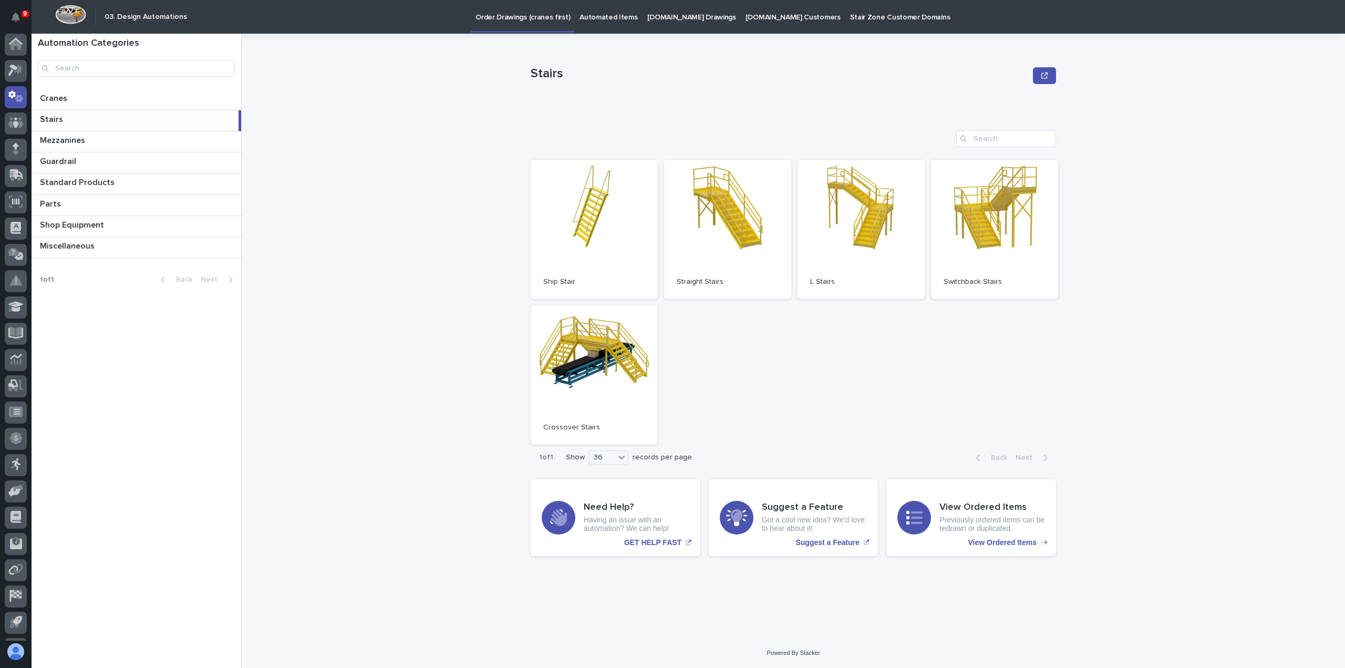
scroll to position [23, 0]
click at [607, 13] on p "Automated Items" at bounding box center [608, 11] width 58 height 22
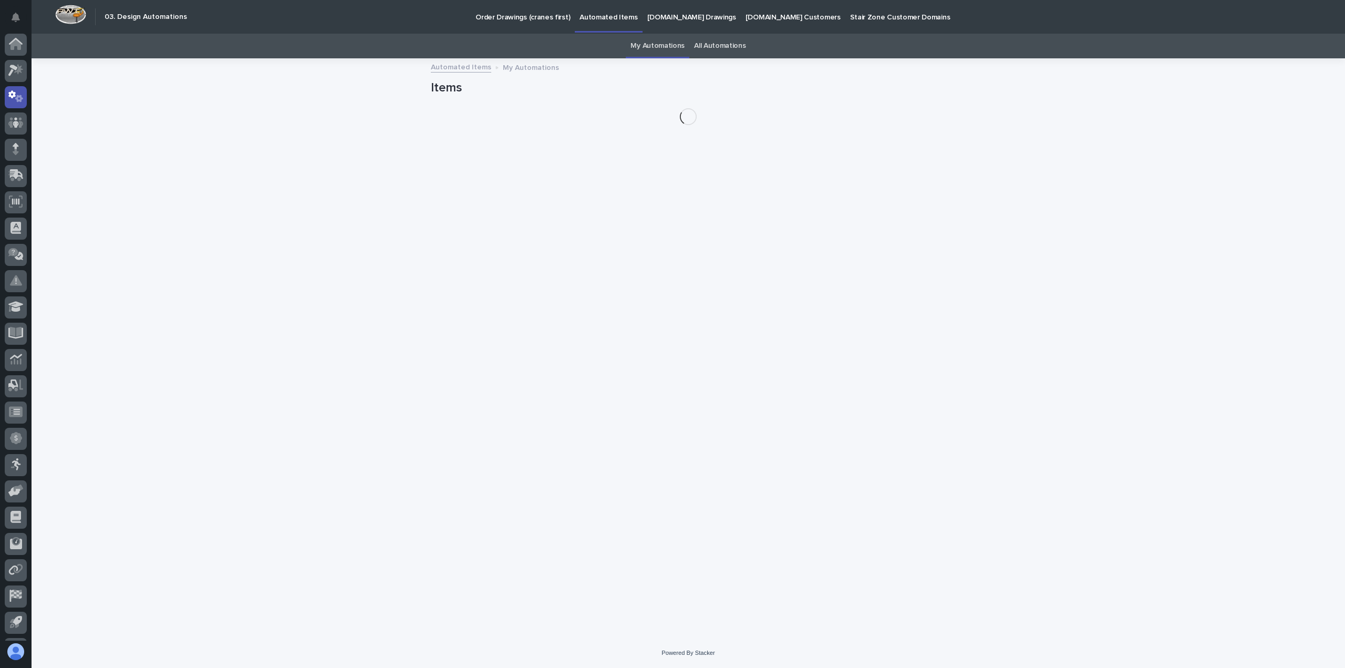
scroll to position [23, 0]
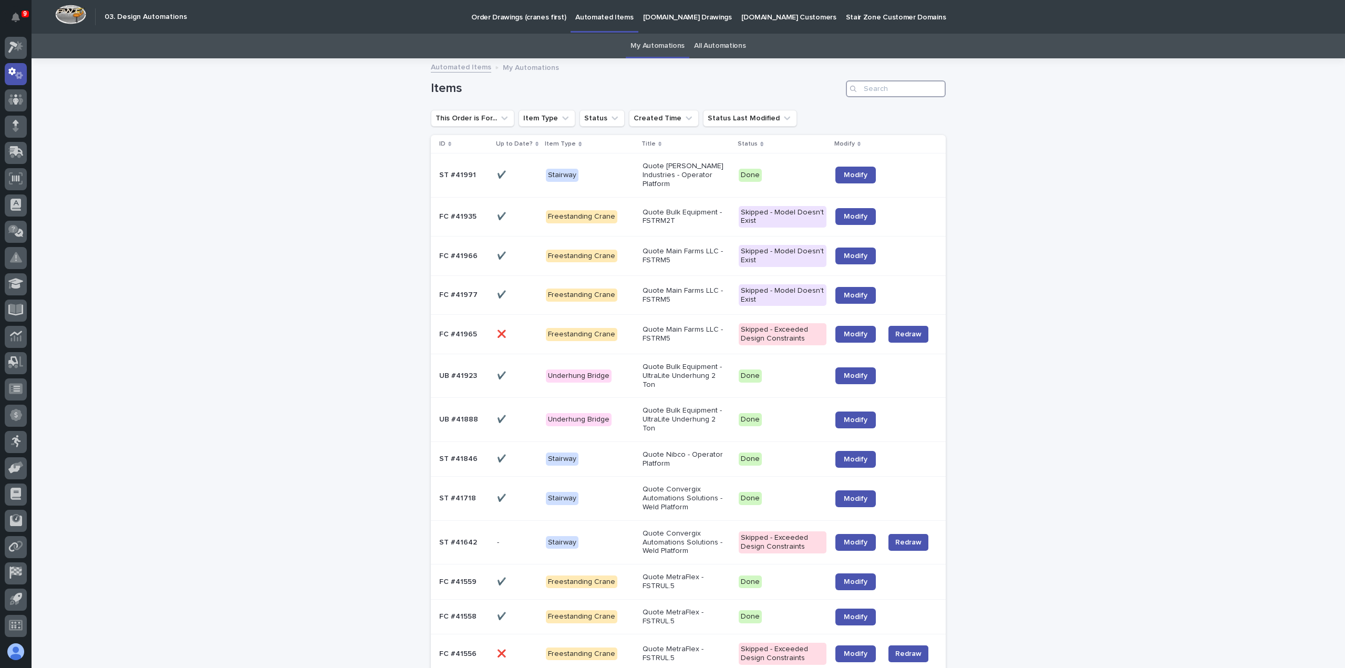
click at [900, 88] on input "Search" at bounding box center [896, 88] width 100 height 17
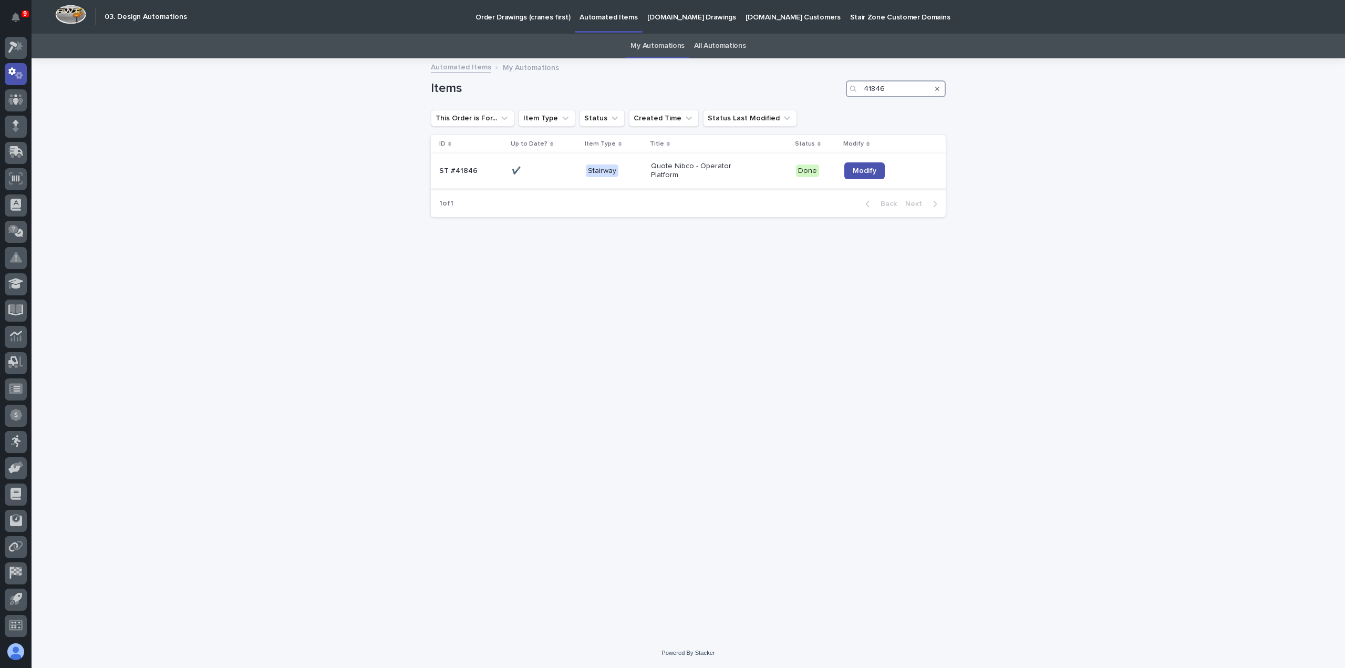
type input "41846"
click at [764, 173] on div "Quote Nibco - Operator Platform" at bounding box center [719, 171] width 137 height 26
